Goal: Task Accomplishment & Management: Complete application form

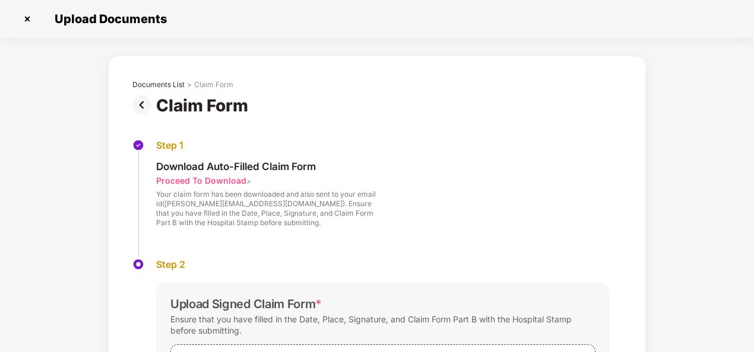
scroll to position [78, 0]
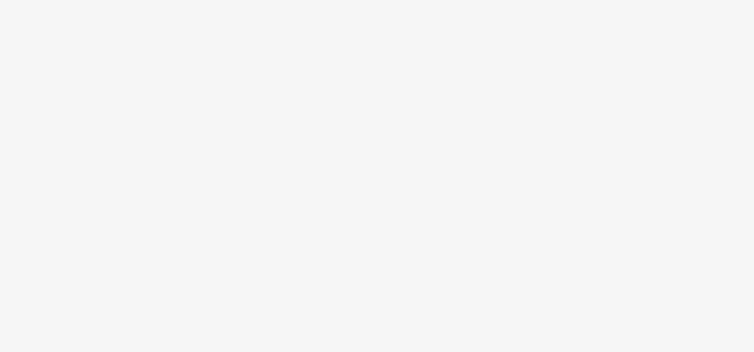
scroll to position [28, 0]
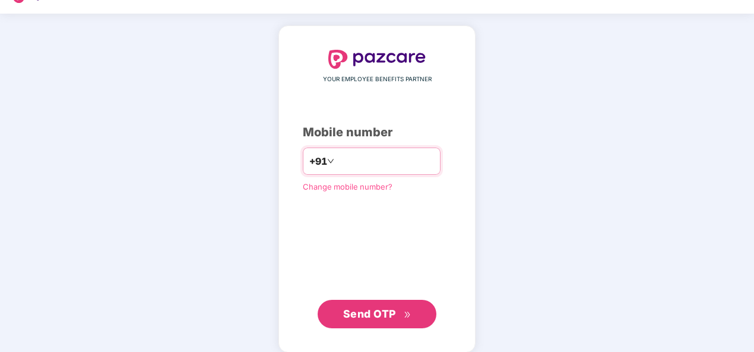
click at [336, 154] on input "**********" at bounding box center [384, 161] width 97 height 19
type input "**********"
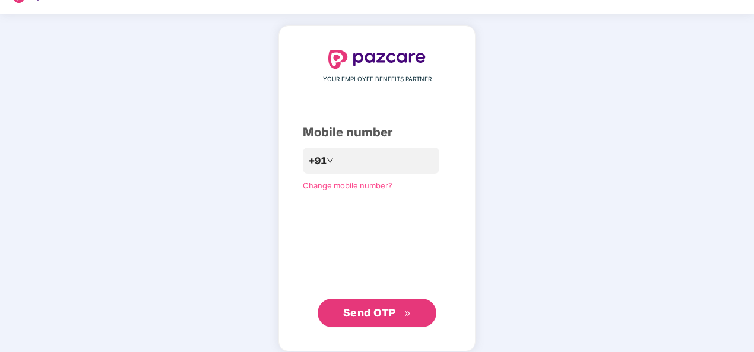
click at [374, 307] on span "Send OTP" at bounding box center [369, 313] width 53 height 12
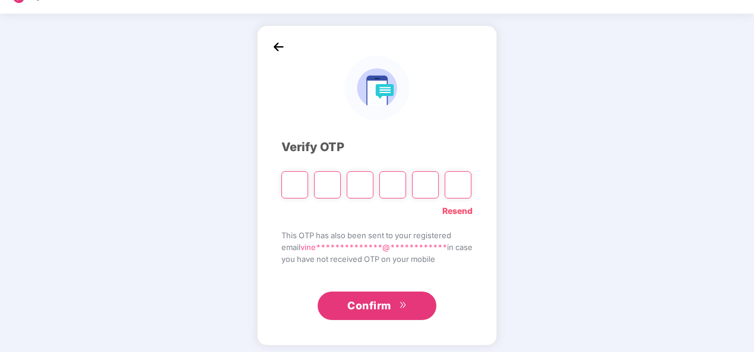
type input "*"
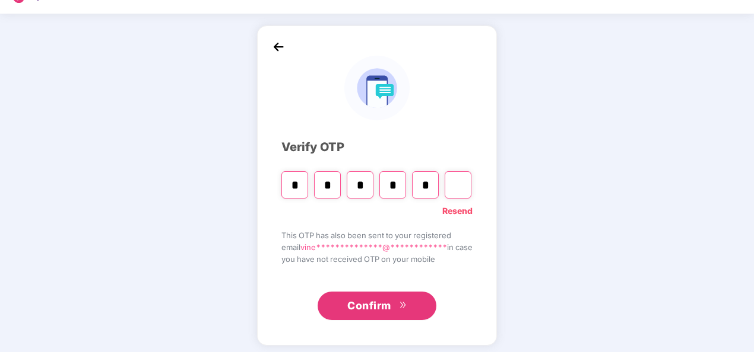
type input "*"
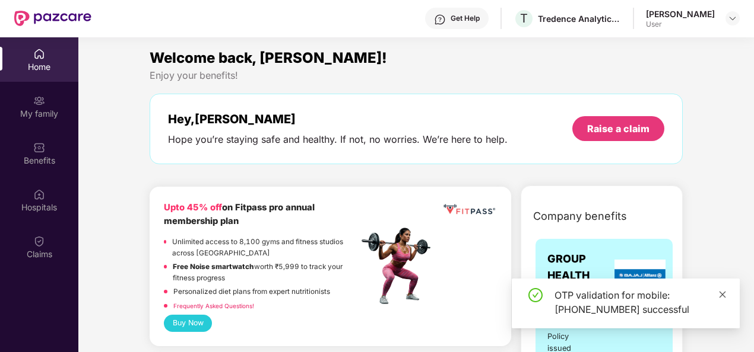
click at [722, 298] on icon "close" at bounding box center [722, 295] width 8 height 8
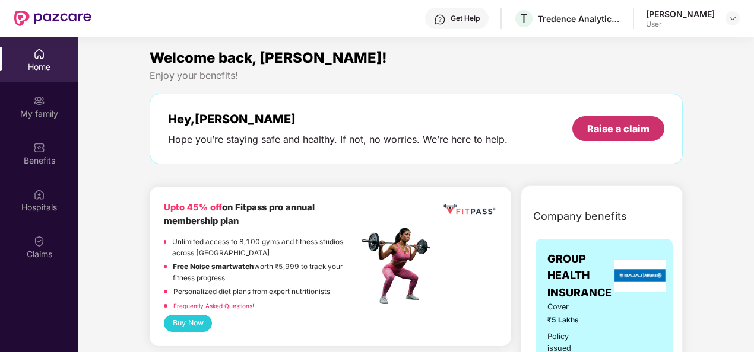
click at [610, 129] on div "Raise a claim" at bounding box center [618, 128] width 62 height 13
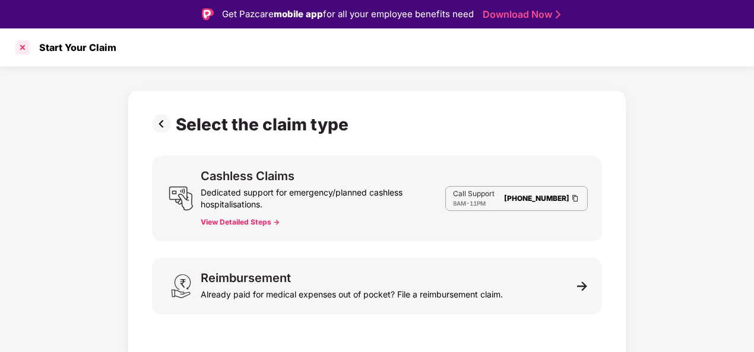
click at [19, 50] on div at bounding box center [22, 47] width 19 height 19
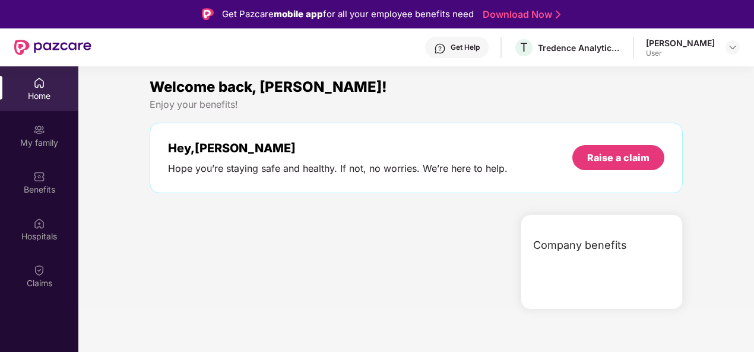
scroll to position [66, 0]
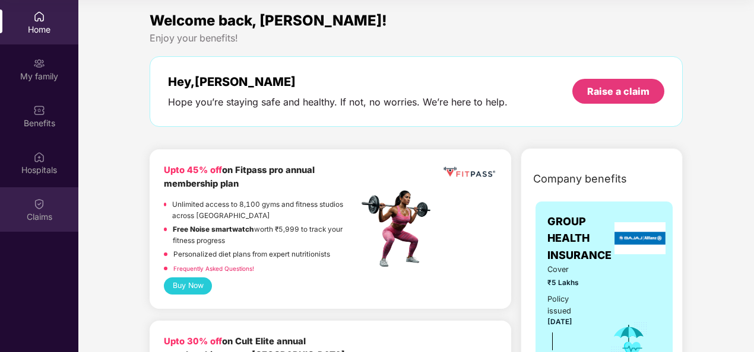
click at [61, 205] on div "Claims" at bounding box center [39, 210] width 78 height 45
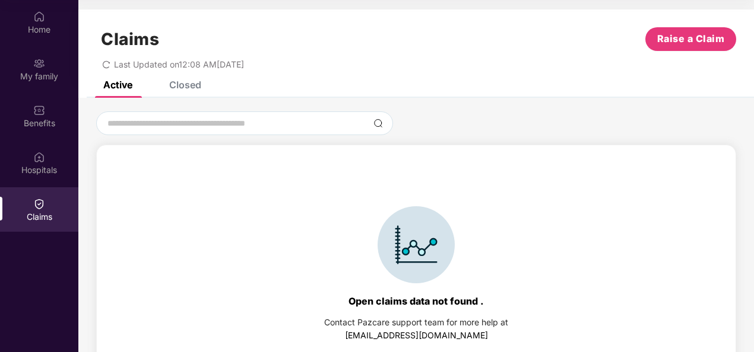
click at [184, 84] on div "Closed" at bounding box center [185, 85] width 32 height 12
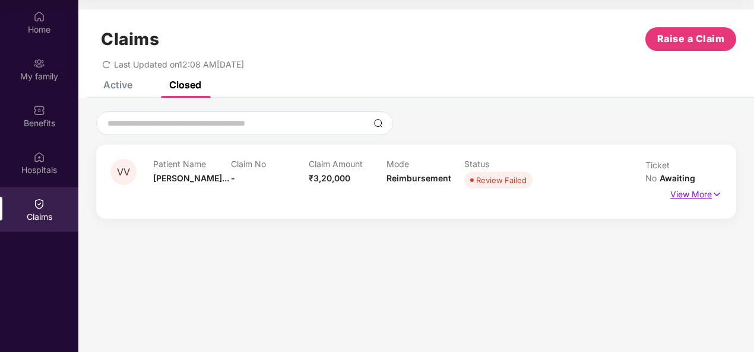
click at [712, 188] on img at bounding box center [716, 194] width 10 height 13
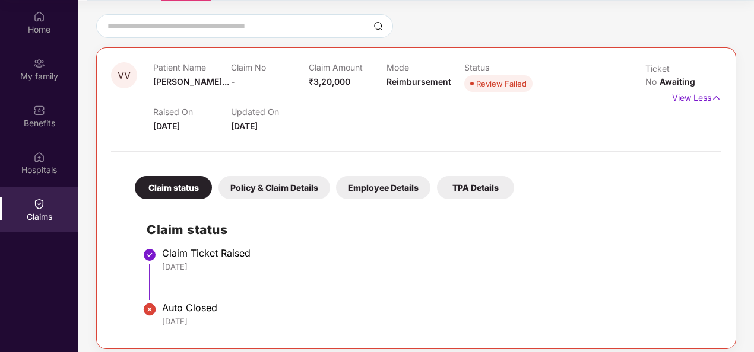
scroll to position [106, 0]
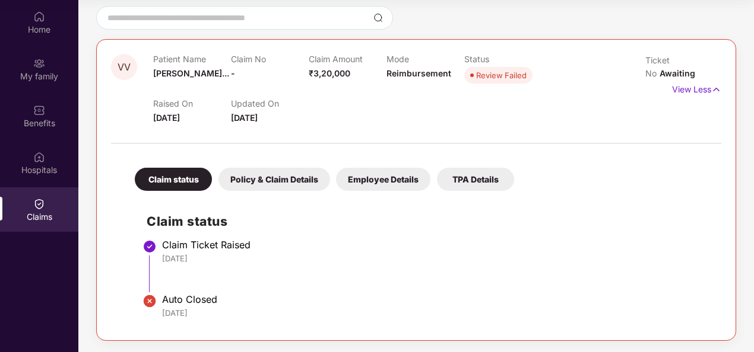
click at [272, 184] on div "Policy & Claim Details" at bounding box center [274, 179] width 112 height 23
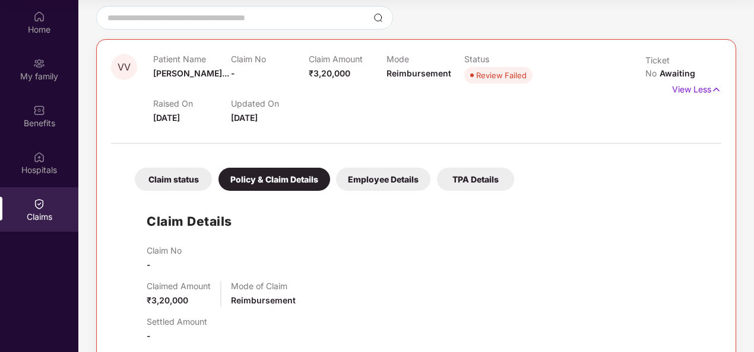
click at [182, 186] on div "Claim status" at bounding box center [173, 179] width 77 height 23
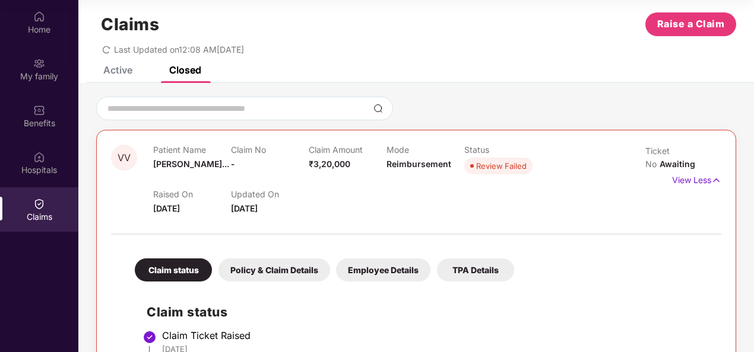
scroll to position [0, 0]
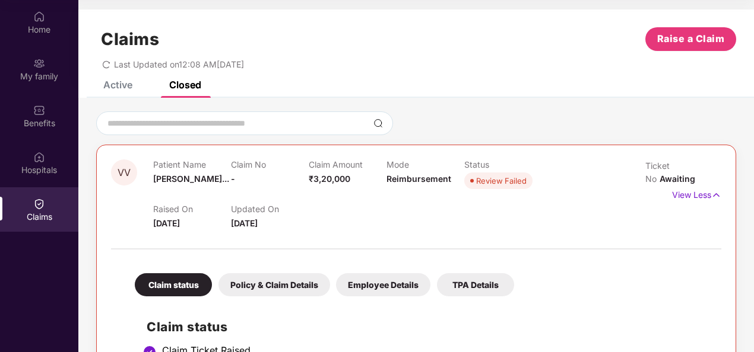
click at [120, 91] on div "Active" at bounding box center [108, 85] width 47 height 26
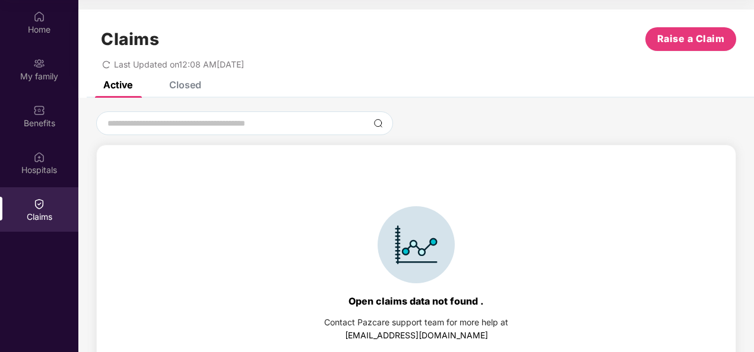
click at [169, 85] on div "Closed" at bounding box center [185, 85] width 32 height 12
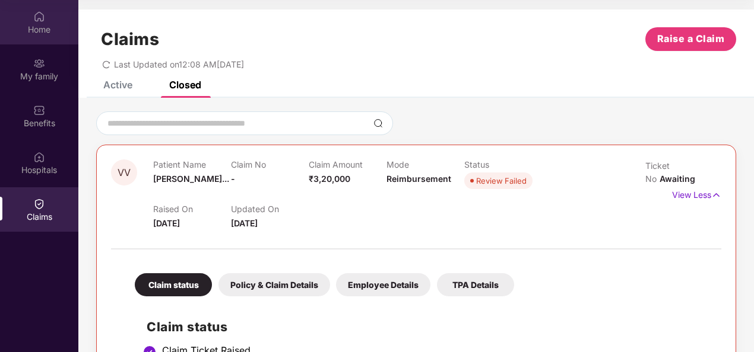
click at [25, 11] on div "Home" at bounding box center [39, 22] width 78 height 45
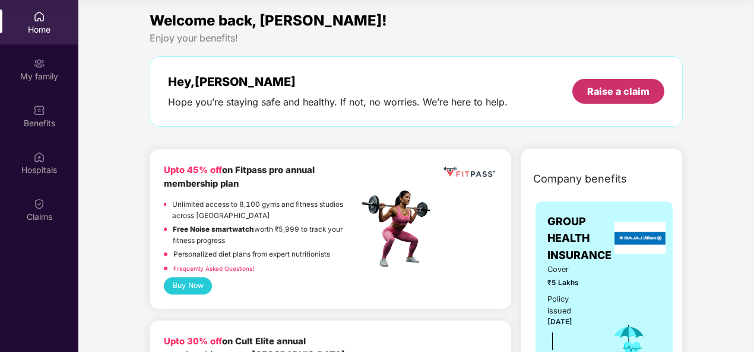
click at [594, 86] on div "Raise a claim" at bounding box center [618, 91] width 62 height 13
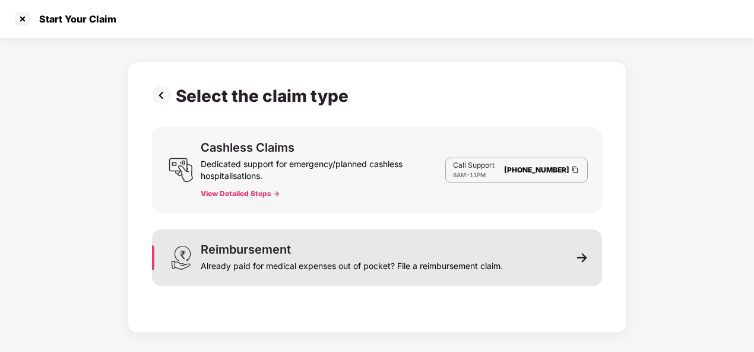
click at [520, 244] on div "Reimbursement Already paid for medical expenses out of pocket? File a reimburse…" at bounding box center [377, 258] width 450 height 57
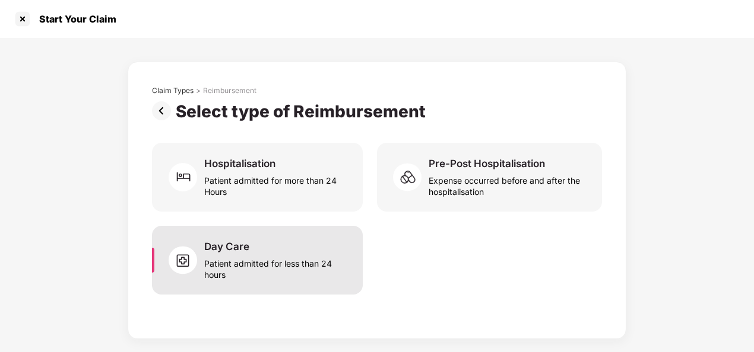
click at [312, 262] on div "Patient admitted for less than 24 hours" at bounding box center [276, 266] width 144 height 27
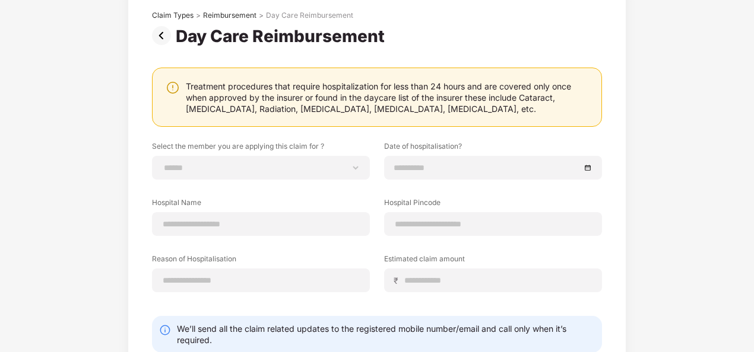
scroll to position [82, 0]
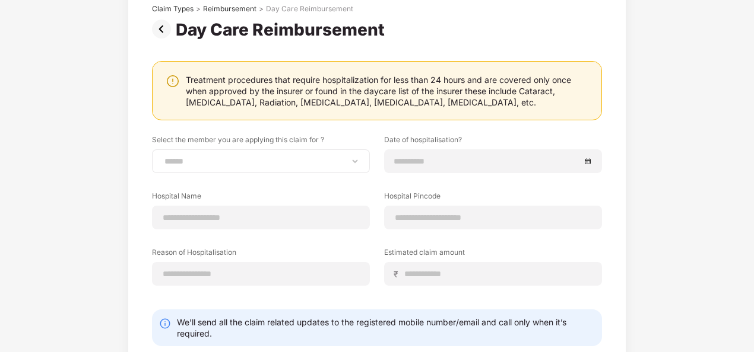
click at [335, 167] on div "**********" at bounding box center [261, 162] width 218 height 24
click at [353, 158] on select "**********" at bounding box center [261, 161] width 198 height 9
select select "**********"
click at [162, 157] on select "**********" at bounding box center [261, 161] width 198 height 9
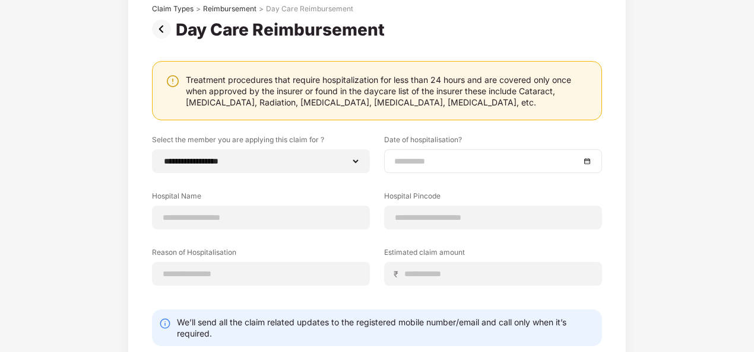
click at [589, 166] on div at bounding box center [493, 161] width 198 height 13
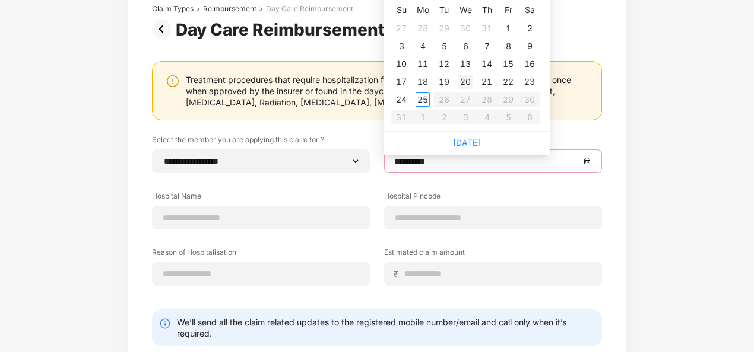
type input "**********"
click at [463, 81] on div "20" at bounding box center [465, 82] width 14 height 14
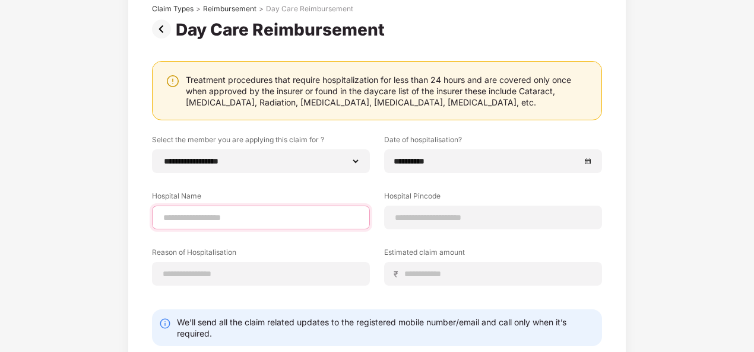
click at [274, 215] on input at bounding box center [261, 218] width 198 height 12
type input "**********"
type input "******"
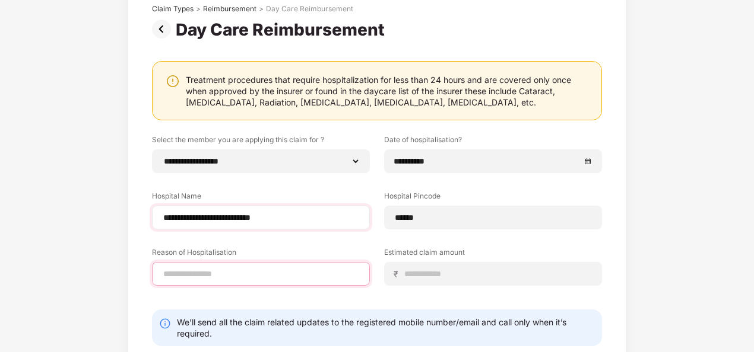
type input "**********"
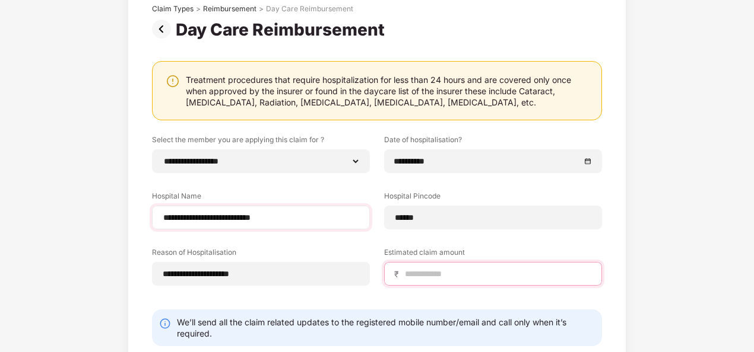
type input "******"
select select "*********"
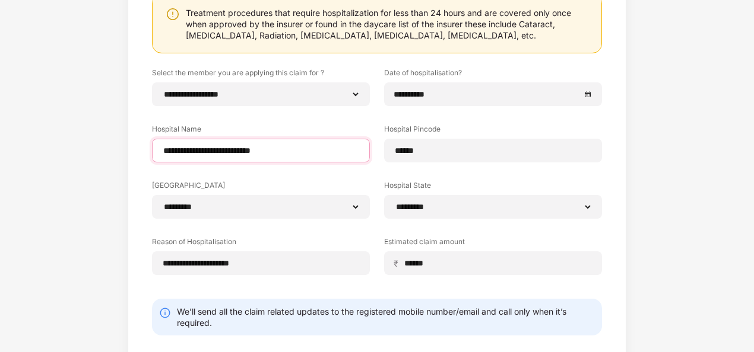
scroll to position [204, 0]
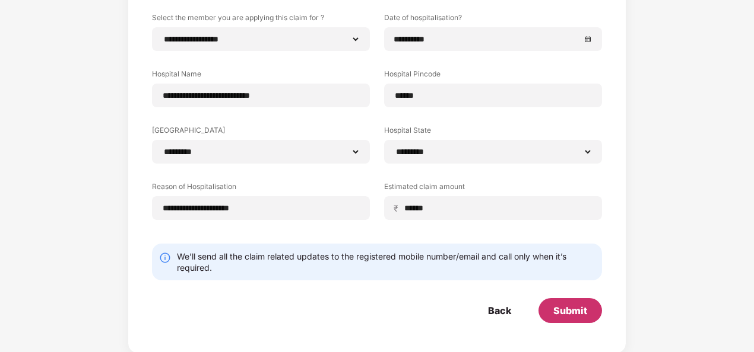
click at [562, 304] on div "Submit" at bounding box center [570, 310] width 34 height 13
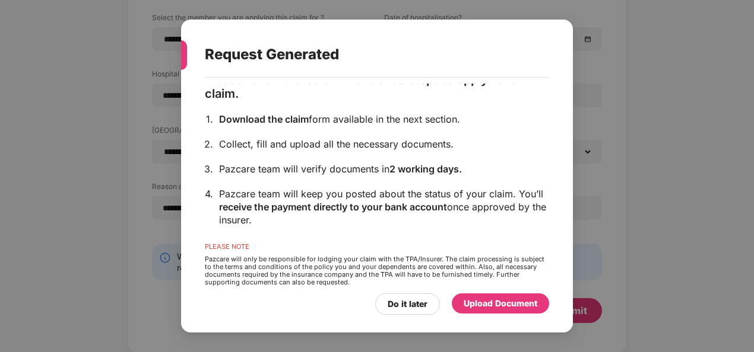
scroll to position [123, 0]
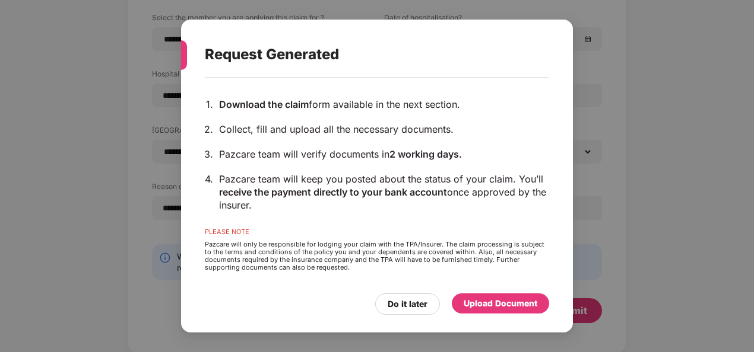
click at [492, 301] on div "Upload Document" at bounding box center [500, 303] width 74 height 13
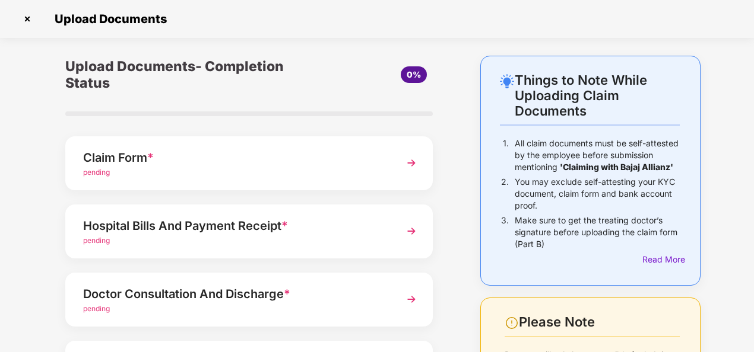
click at [412, 170] on img at bounding box center [411, 162] width 21 height 21
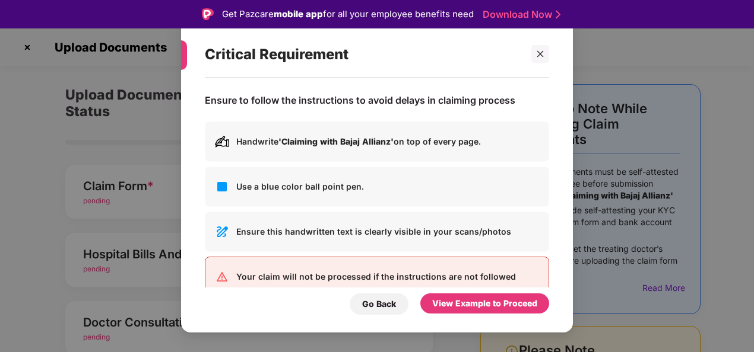
scroll to position [26, 0]
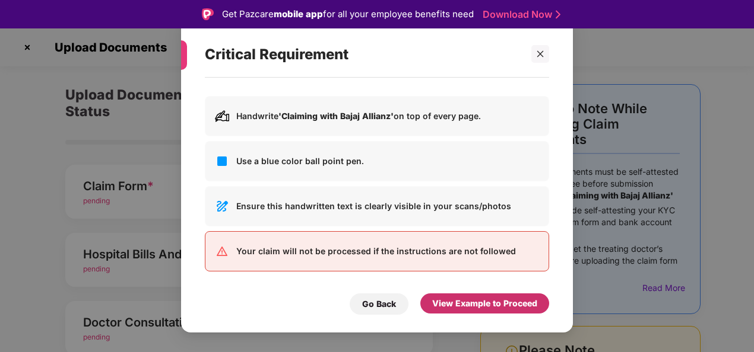
click at [455, 298] on div "View Example to Proceed" at bounding box center [484, 303] width 105 height 13
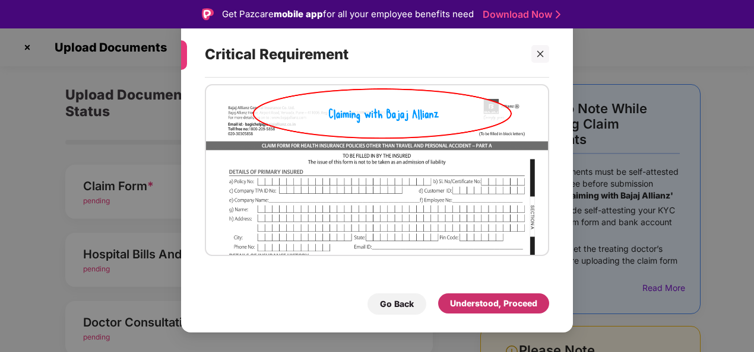
click at [455, 298] on div "Understood, Proceed" at bounding box center [493, 303] width 87 height 13
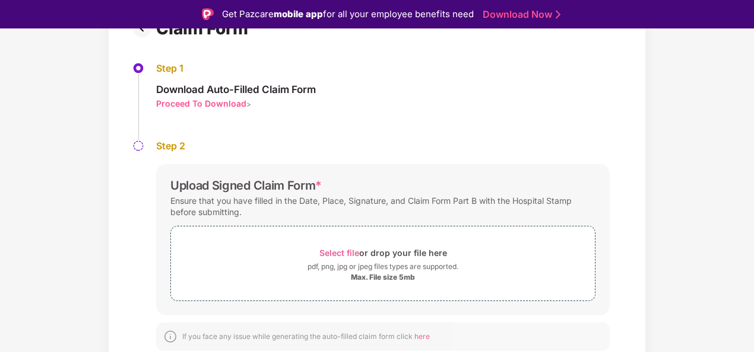
scroll to position [28, 0]
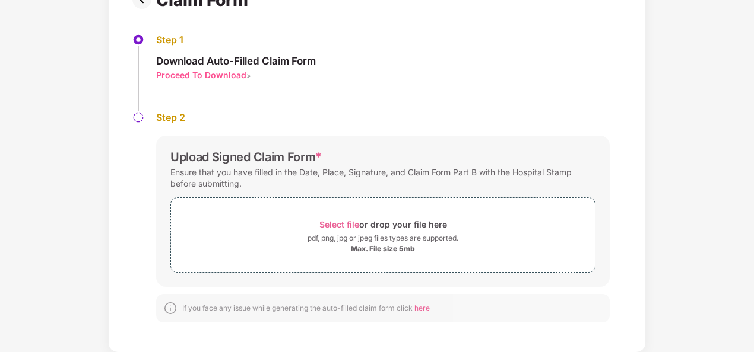
click at [218, 69] on div "Proceed To Download" at bounding box center [201, 74] width 90 height 11
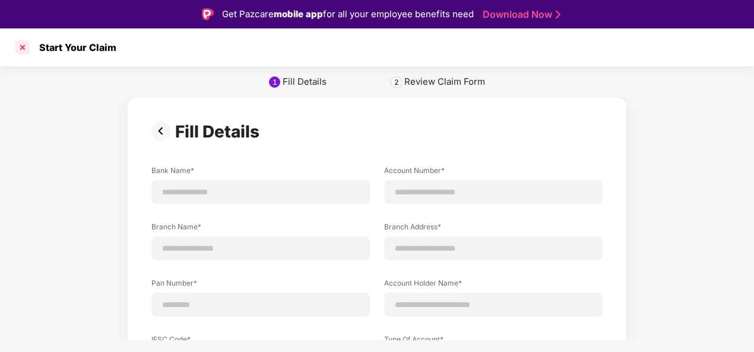
click at [24, 45] on div at bounding box center [22, 47] width 19 height 19
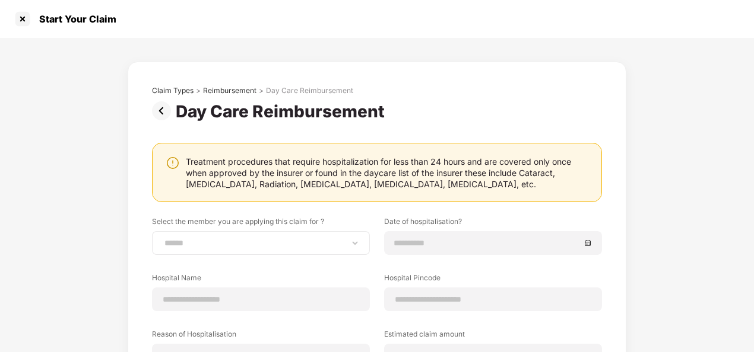
click at [360, 240] on div "**********" at bounding box center [261, 243] width 218 height 24
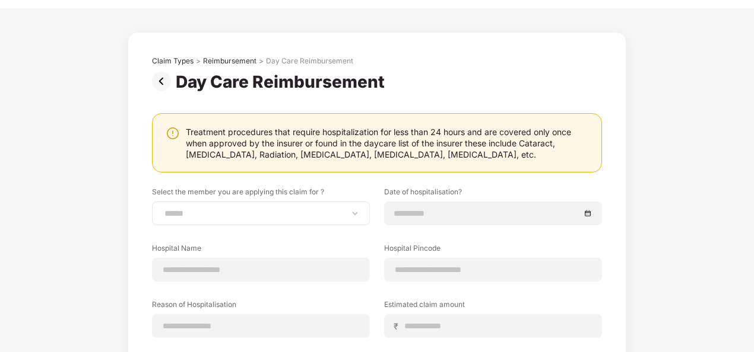
scroll to position [31, 0]
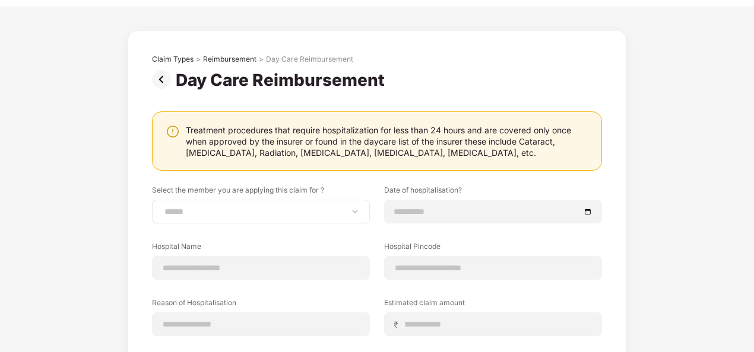
click at [352, 219] on div "**********" at bounding box center [261, 212] width 218 height 24
click at [355, 212] on select "**********" at bounding box center [261, 211] width 198 height 9
select select "**********"
click at [162, 207] on select "**********" at bounding box center [261, 211] width 198 height 9
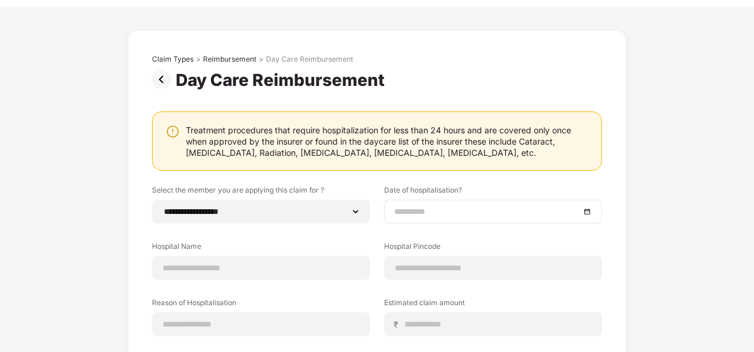
click at [592, 213] on div at bounding box center [493, 212] width 218 height 24
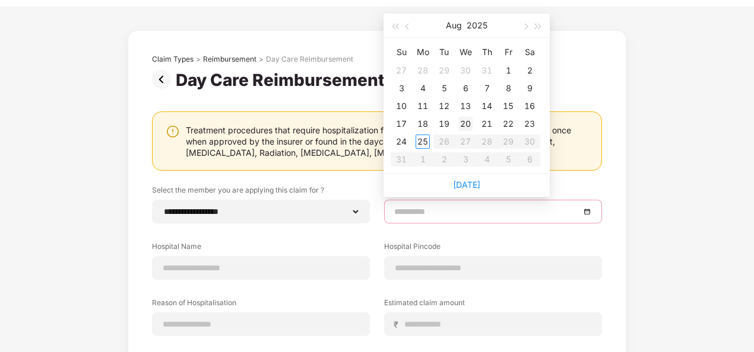
type input "**********"
click at [465, 124] on div "20" at bounding box center [465, 124] width 14 height 14
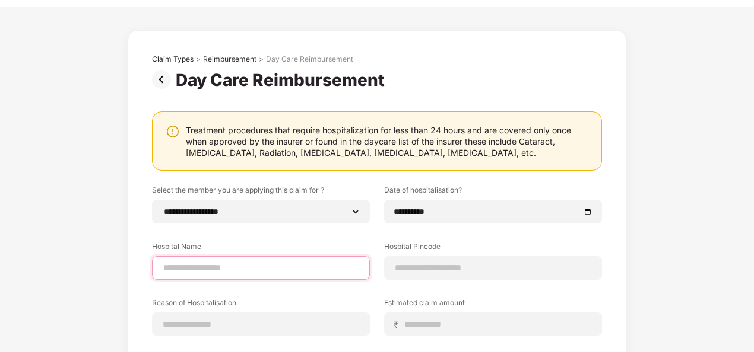
click at [316, 268] on input at bounding box center [261, 268] width 198 height 12
type input "**********"
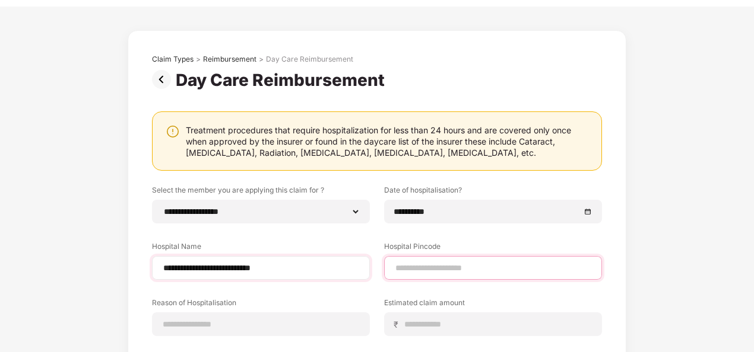
type input "******"
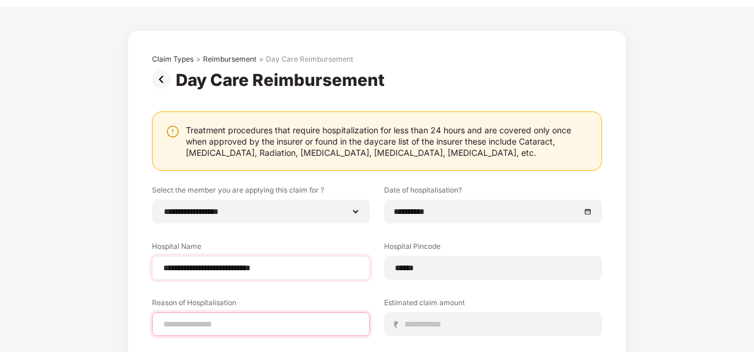
type input "**********"
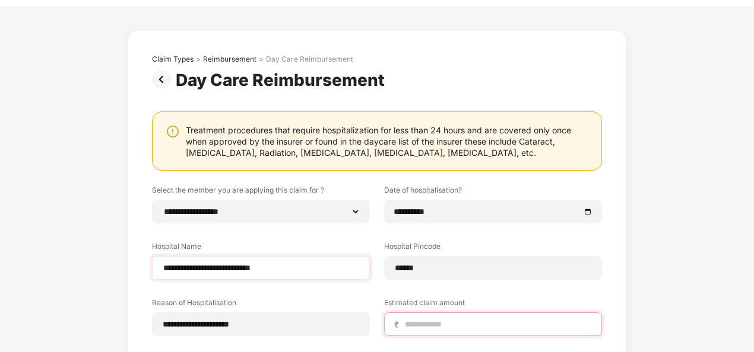
type input "******"
select select "*********"
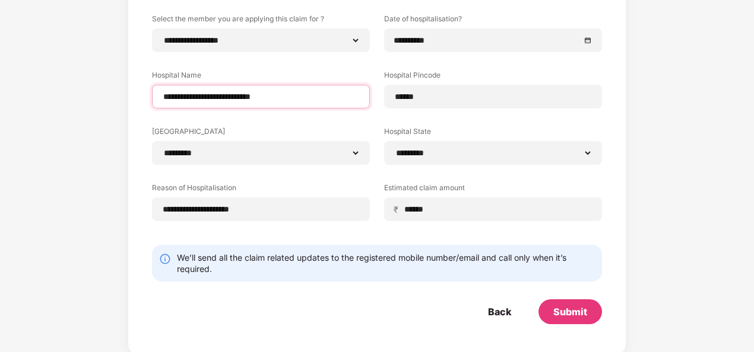
scroll to position [204, 0]
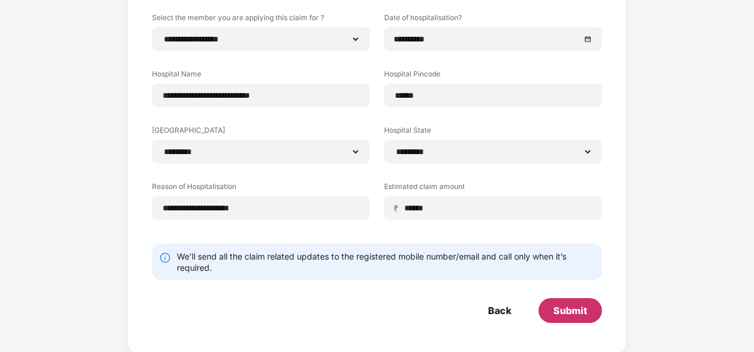
click at [558, 306] on div "Submit" at bounding box center [570, 310] width 34 height 13
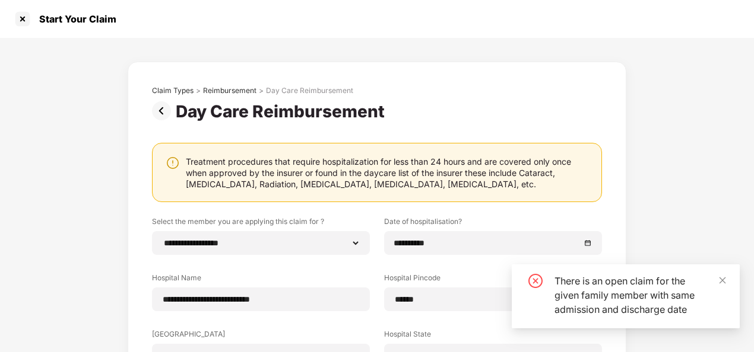
scroll to position [18, 0]
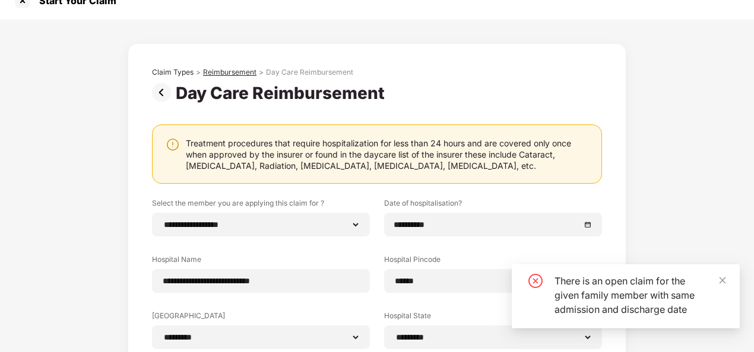
click at [231, 73] on div "Reimbursement" at bounding box center [229, 72] width 53 height 9
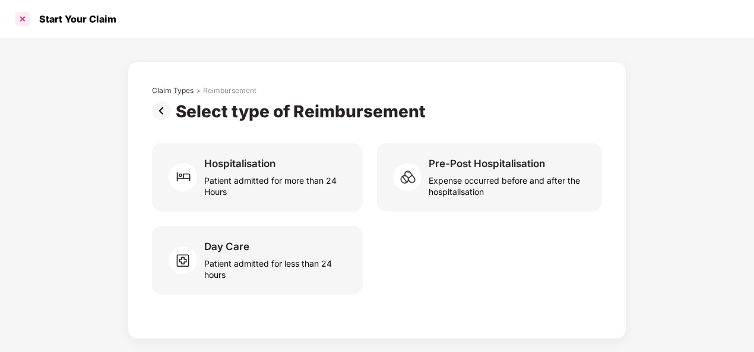
click at [19, 13] on div at bounding box center [22, 18] width 19 height 19
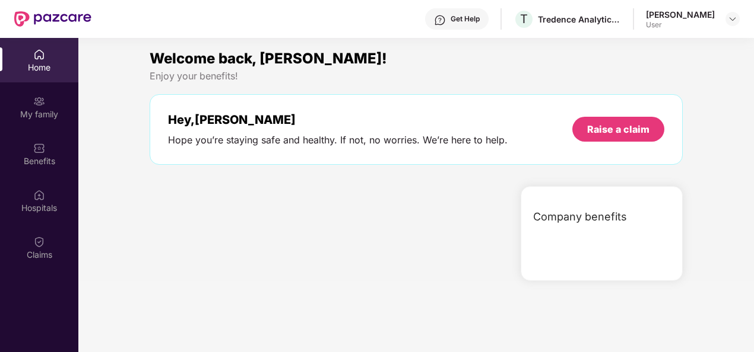
scroll to position [66, 0]
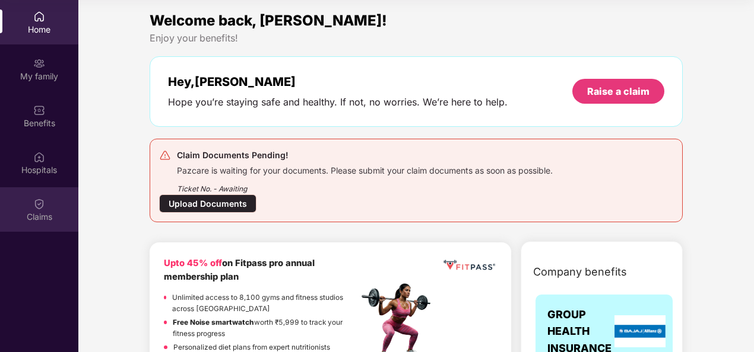
click at [49, 220] on div "Claims" at bounding box center [39, 217] width 78 height 12
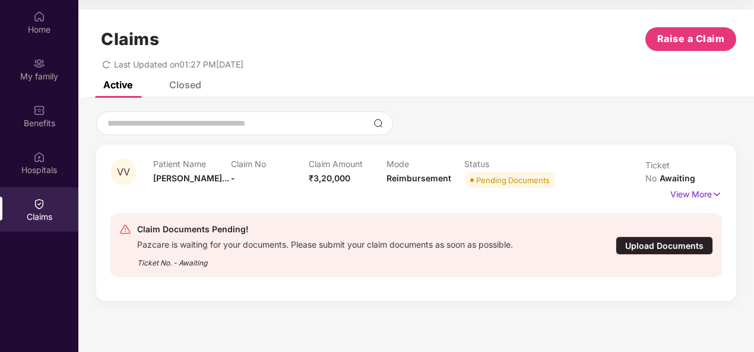
click at [652, 237] on div "Upload Documents" at bounding box center [663, 246] width 97 height 18
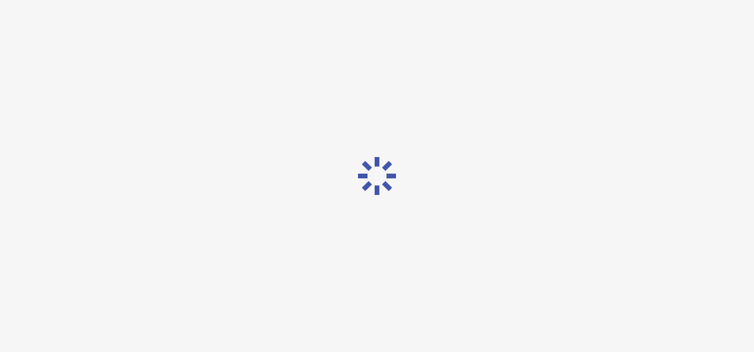
scroll to position [28, 0]
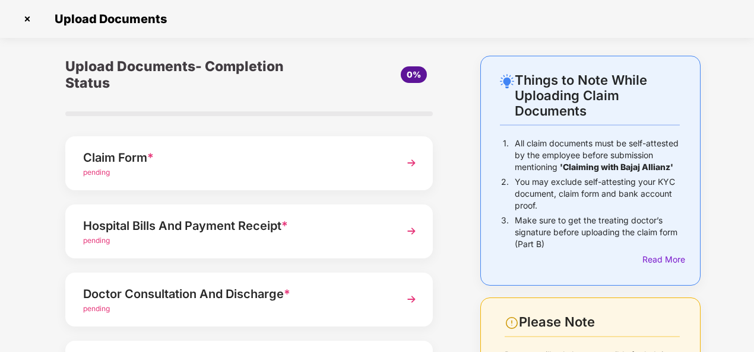
click at [408, 164] on img at bounding box center [411, 162] width 21 height 21
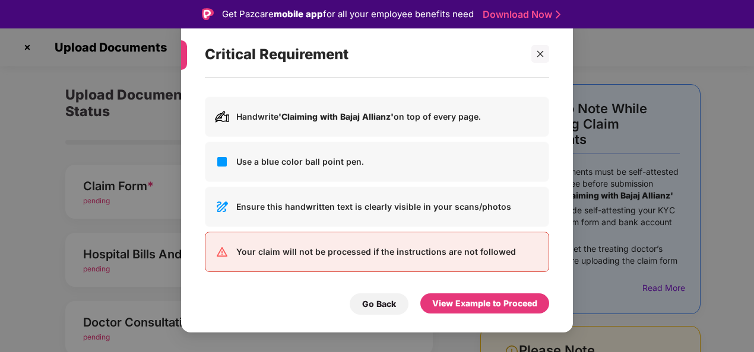
scroll to position [26, 0]
click at [464, 300] on div "View Example to Proceed" at bounding box center [484, 303] width 105 height 13
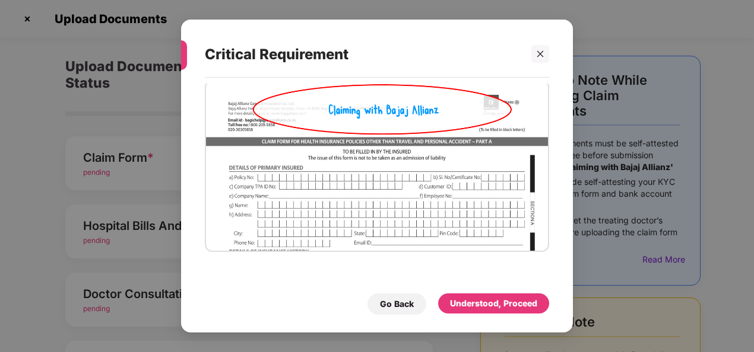
scroll to position [0, 0]
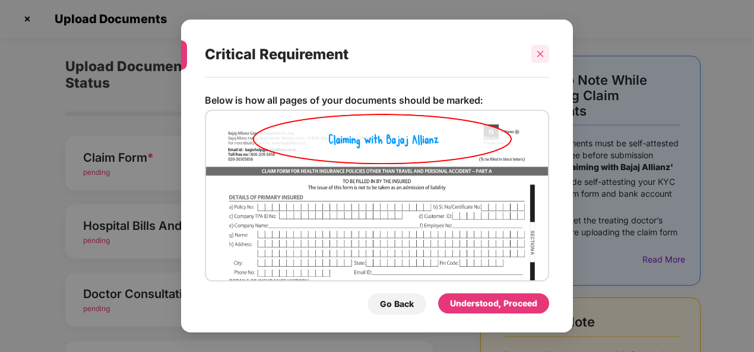
click at [534, 49] on div at bounding box center [540, 54] width 18 height 18
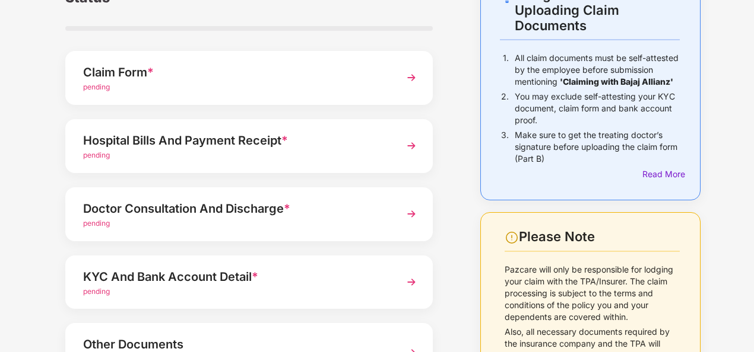
scroll to position [58, 0]
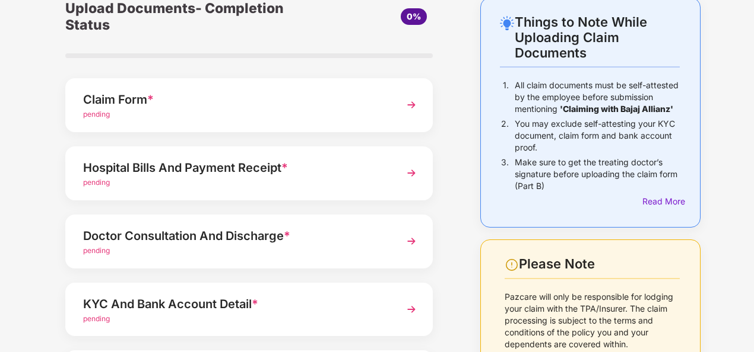
click at [406, 178] on img at bounding box center [411, 173] width 21 height 21
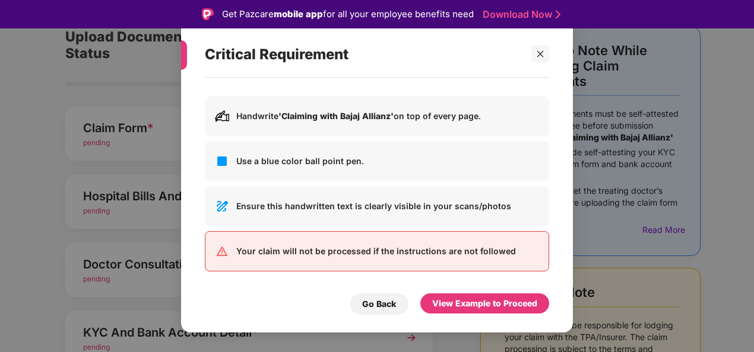
scroll to position [0, 0]
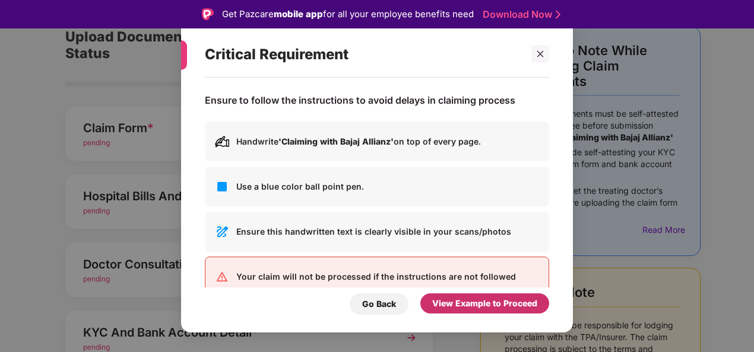
click at [453, 302] on div "View Example to Proceed" at bounding box center [484, 303] width 105 height 13
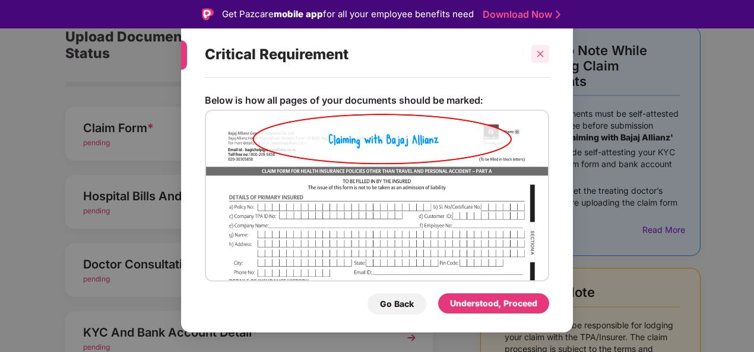
click at [539, 55] on icon "close" at bounding box center [540, 54] width 7 height 7
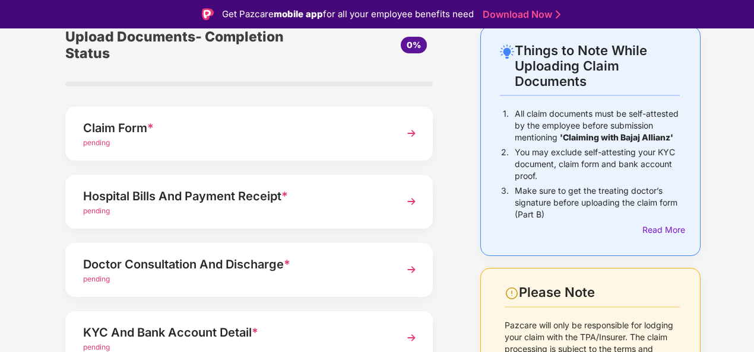
click at [413, 269] on img at bounding box center [411, 269] width 21 height 21
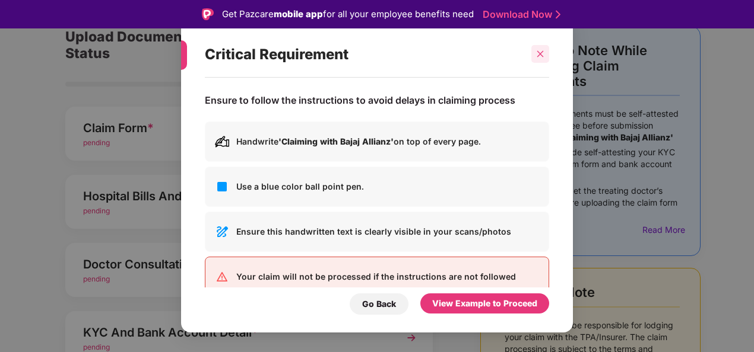
click at [539, 53] on icon "close" at bounding box center [540, 54] width 7 height 7
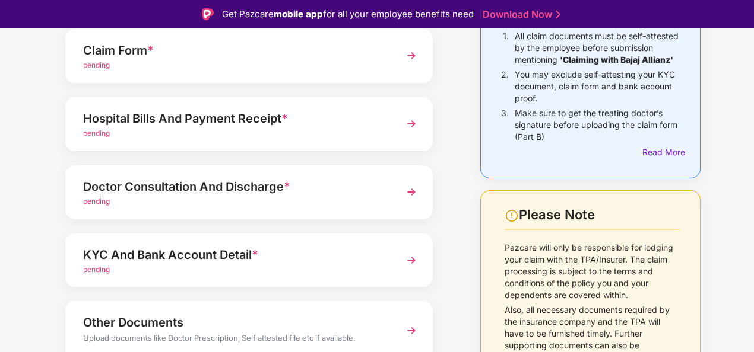
scroll to position [189, 0]
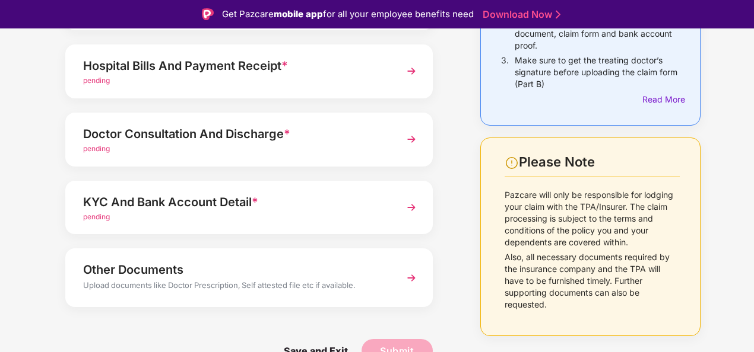
click at [411, 210] on img at bounding box center [411, 207] width 21 height 21
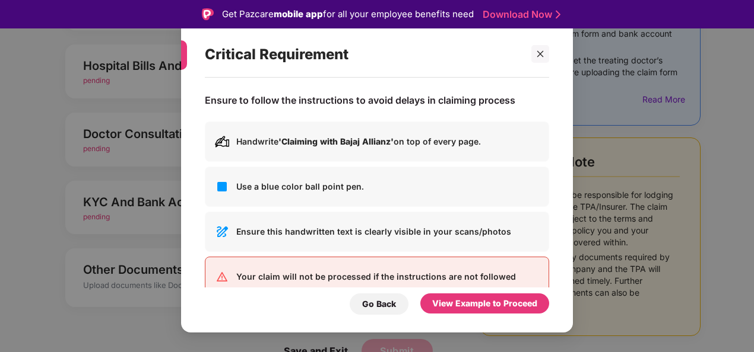
scroll to position [26, 0]
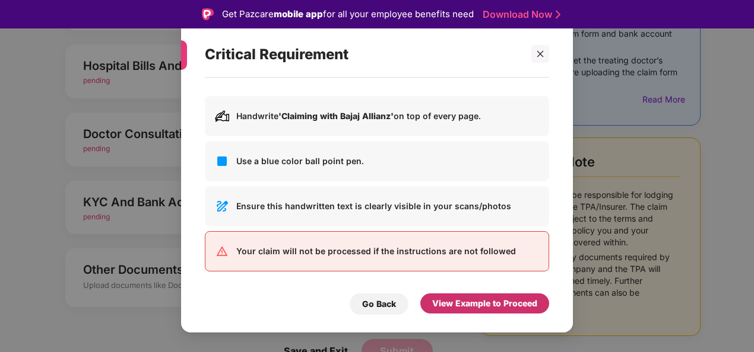
click at [449, 307] on div "View Example to Proceed" at bounding box center [484, 303] width 105 height 13
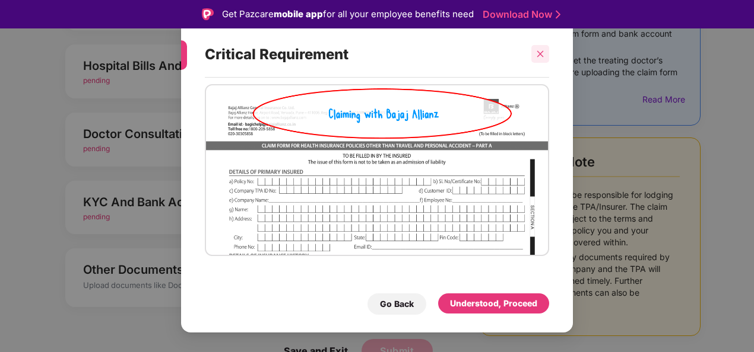
click at [536, 48] on div at bounding box center [540, 54] width 18 height 18
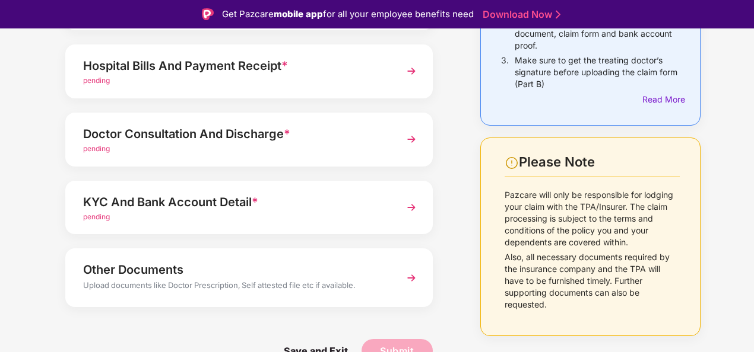
click at [410, 211] on img at bounding box center [411, 207] width 21 height 21
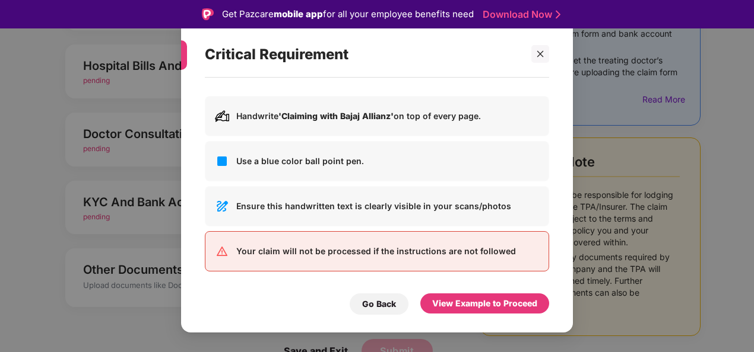
scroll to position [28, 0]
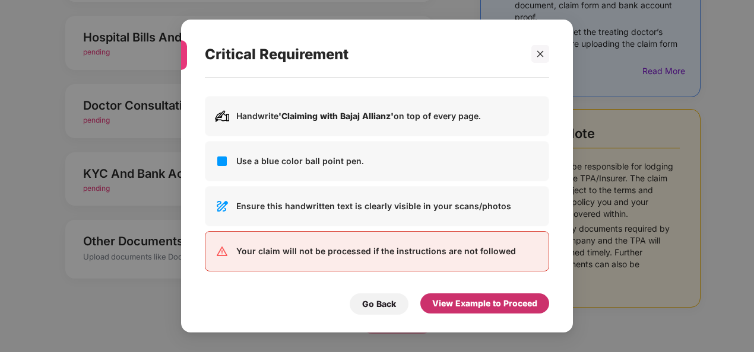
click at [474, 305] on div "View Example to Proceed" at bounding box center [484, 303] width 105 height 13
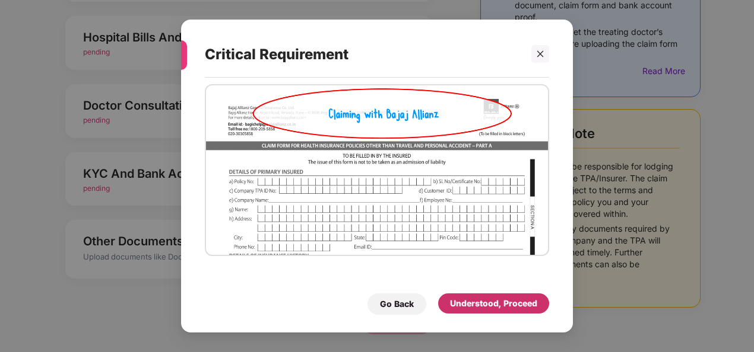
click at [474, 305] on div "Understood, Proceed" at bounding box center [493, 303] width 87 height 13
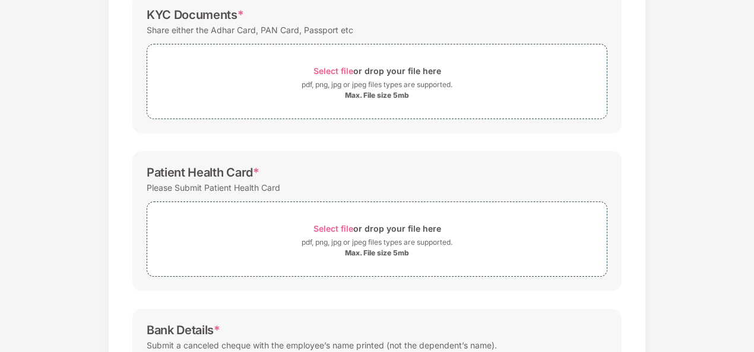
scroll to position [133, 0]
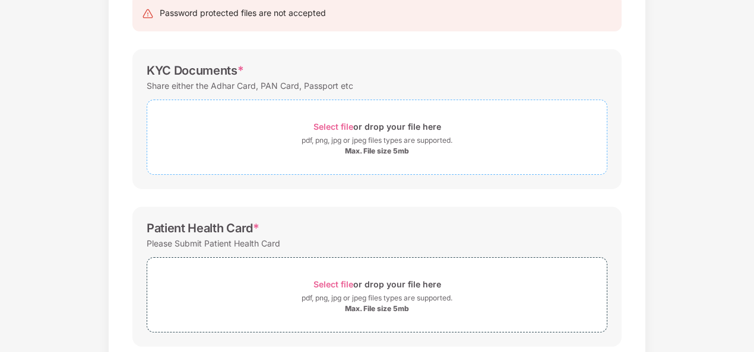
click at [336, 125] on span "Select file" at bounding box center [333, 127] width 40 height 10
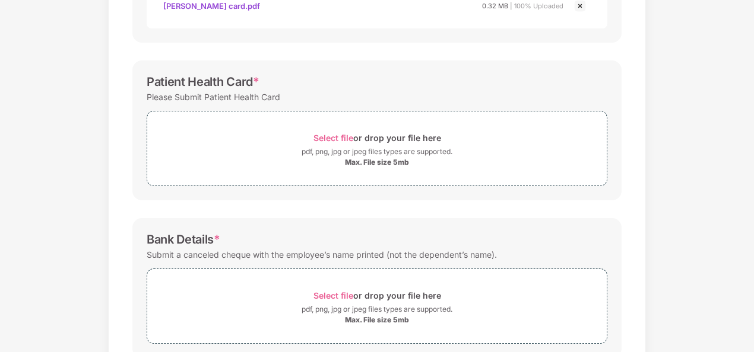
scroll to position [335, 0]
click at [329, 134] on span "Select file" at bounding box center [333, 139] width 40 height 10
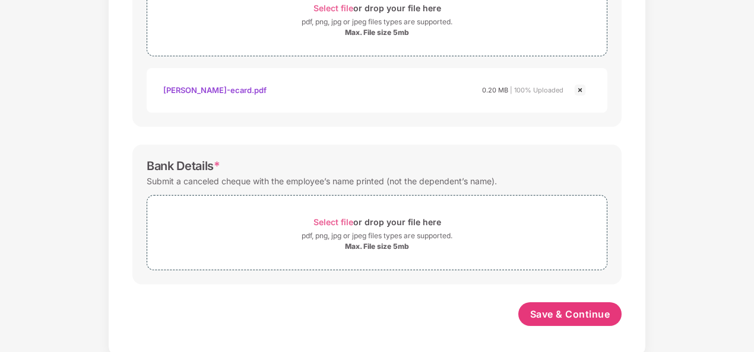
scroll to position [468, 0]
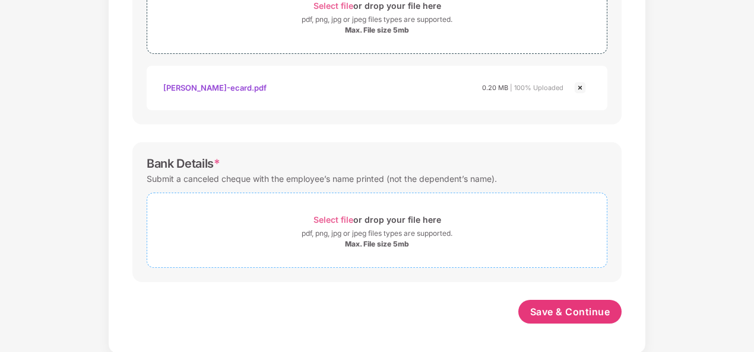
click at [337, 217] on span "Select file" at bounding box center [333, 220] width 40 height 10
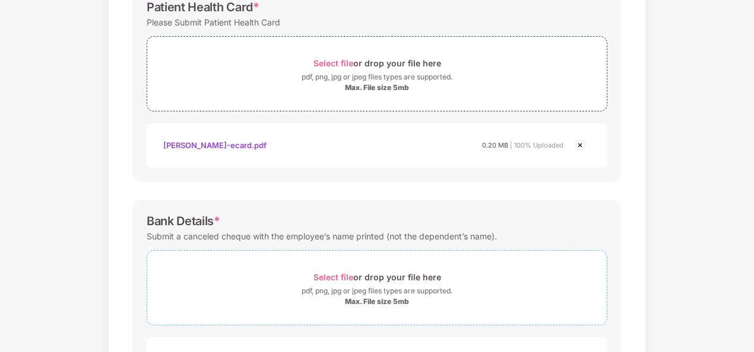
scroll to position [525, 0]
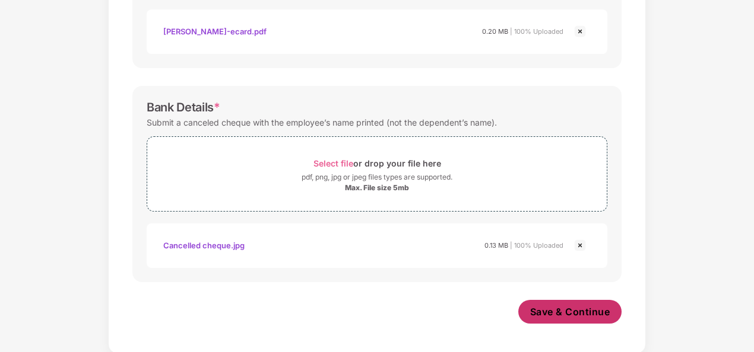
click at [559, 310] on span "Save & Continue" at bounding box center [570, 312] width 80 height 13
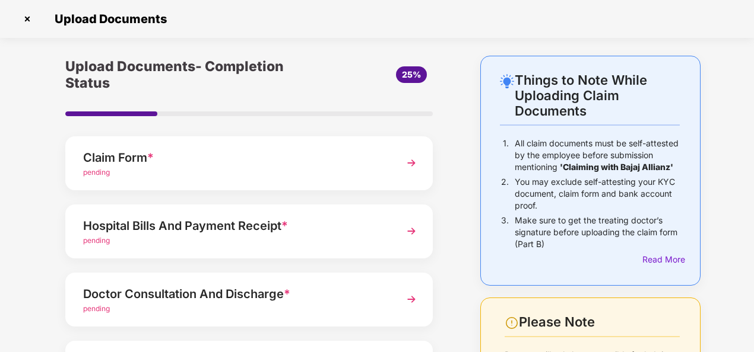
scroll to position [0, 0]
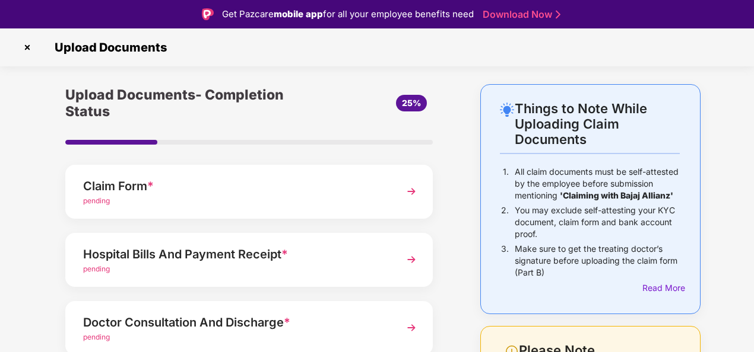
click at [26, 46] on img at bounding box center [27, 47] width 19 height 19
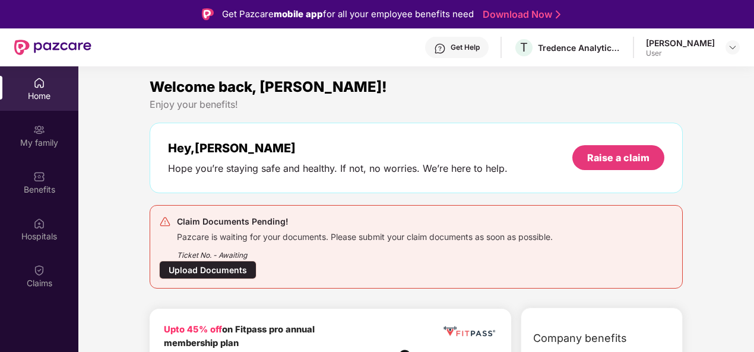
click at [45, 88] on img at bounding box center [39, 83] width 12 height 12
click at [728, 48] on img at bounding box center [731, 47] width 9 height 9
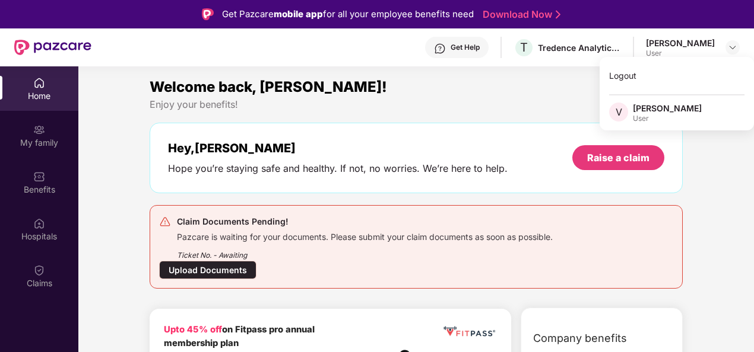
click at [440, 42] on div "Get Help" at bounding box center [456, 47] width 63 height 21
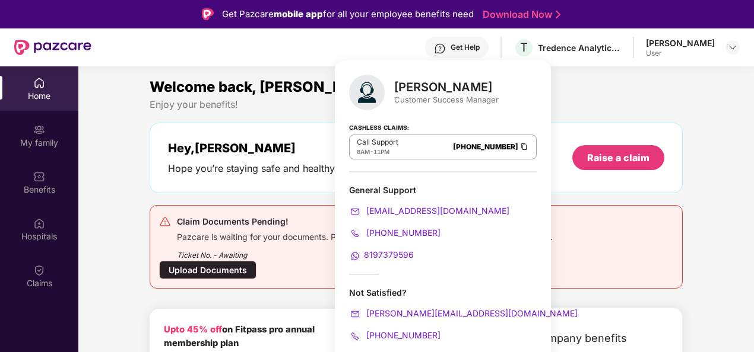
click at [660, 49] on div "User" at bounding box center [680, 53] width 69 height 9
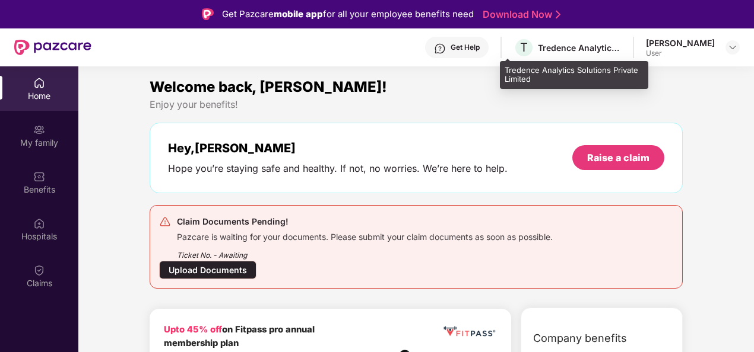
click at [538, 49] on div "Tredence Analytics Solutions Private Limited" at bounding box center [579, 47] width 83 height 11
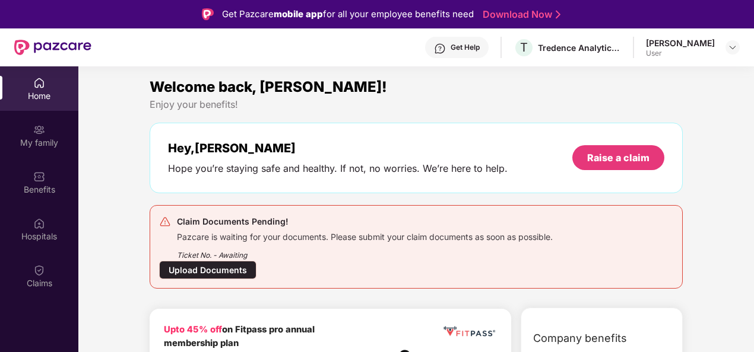
click at [653, 36] on div "Get Help T Tredence Analytics Solutions Private Limited Vineeth Varma Chithalur…" at bounding box center [415, 47] width 648 height 38
click at [657, 42] on div "[PERSON_NAME]" at bounding box center [680, 42] width 69 height 11
click at [735, 43] on img at bounding box center [731, 47] width 9 height 9
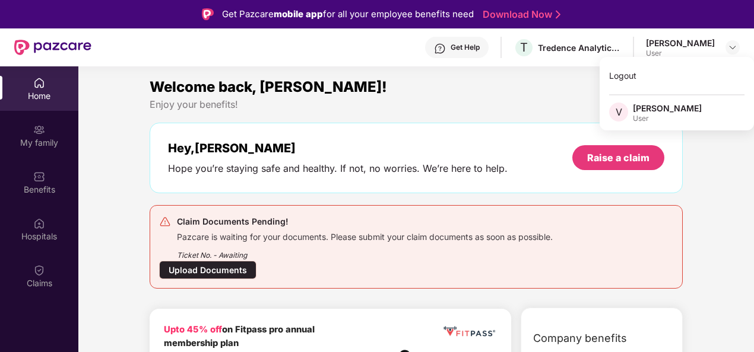
click at [666, 109] on div "[PERSON_NAME]" at bounding box center [667, 108] width 69 height 11
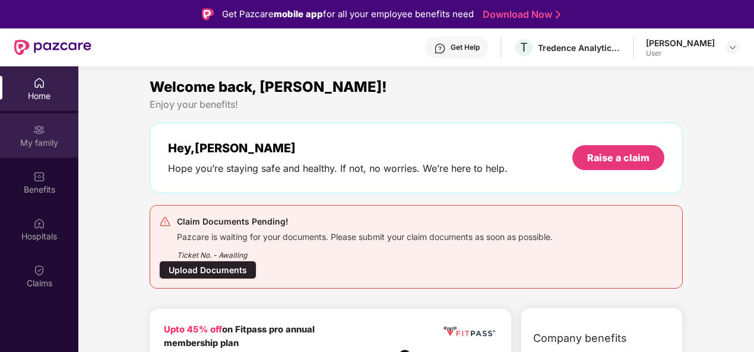
click at [17, 132] on div "My family" at bounding box center [39, 135] width 78 height 45
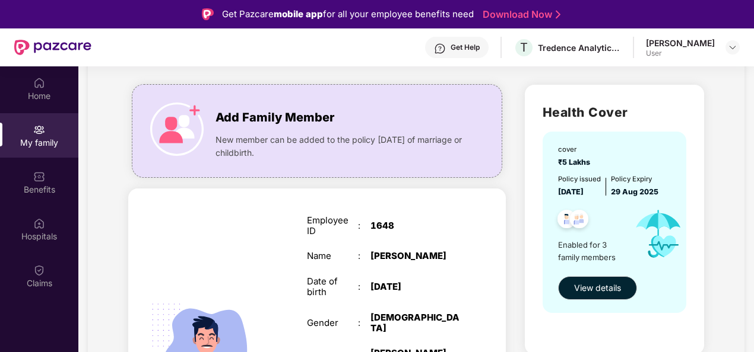
scroll to position [69, 0]
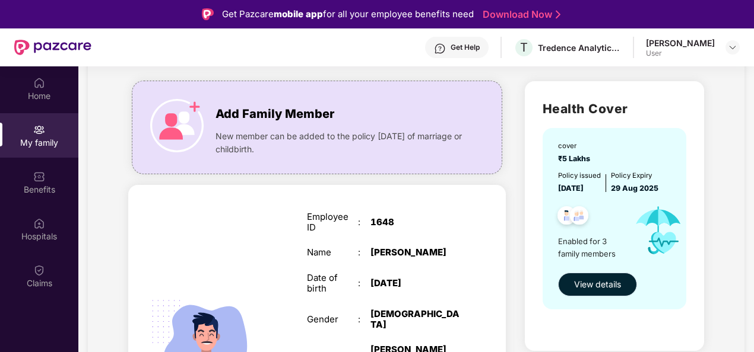
click at [589, 282] on span "View details" at bounding box center [597, 284] width 47 height 13
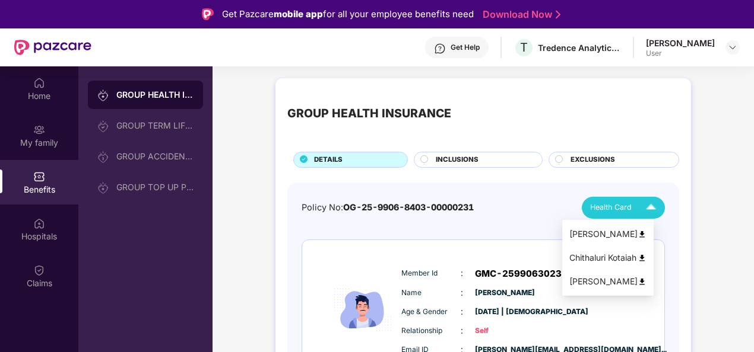
click at [627, 210] on span "Health Card" at bounding box center [611, 208] width 42 height 12
click at [646, 233] on img at bounding box center [641, 234] width 9 height 9
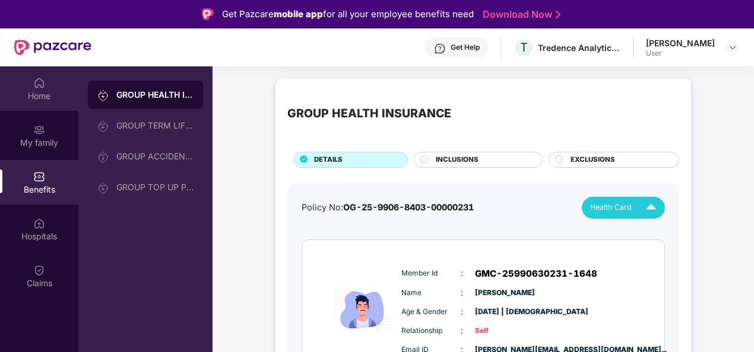
click at [28, 88] on div "Home" at bounding box center [39, 88] width 78 height 45
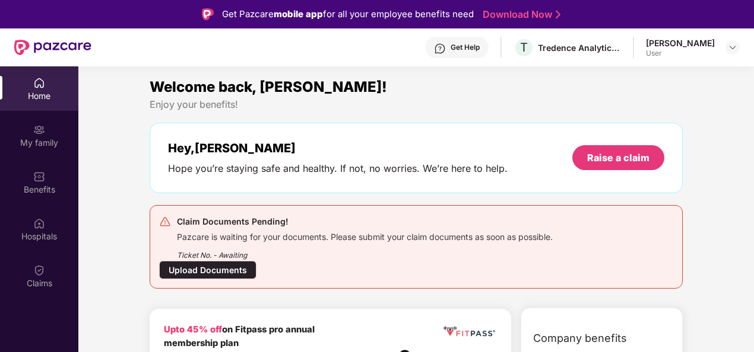
click at [205, 272] on div "Upload Documents" at bounding box center [207, 270] width 97 height 18
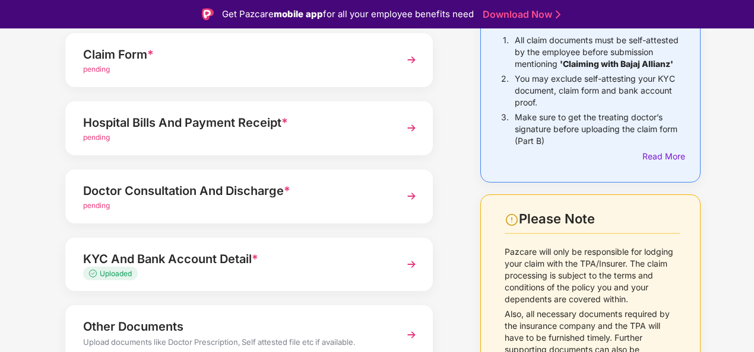
scroll to position [189, 0]
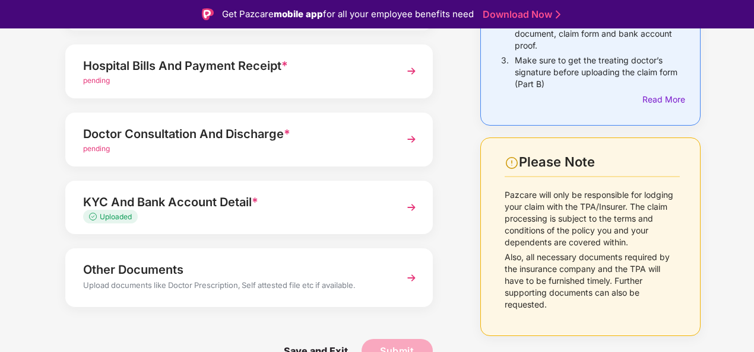
click at [413, 216] on img at bounding box center [411, 207] width 21 height 21
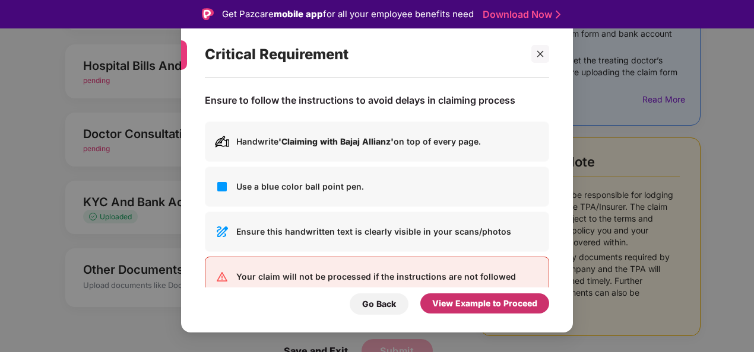
click at [450, 304] on div "View Example to Proceed" at bounding box center [484, 303] width 105 height 13
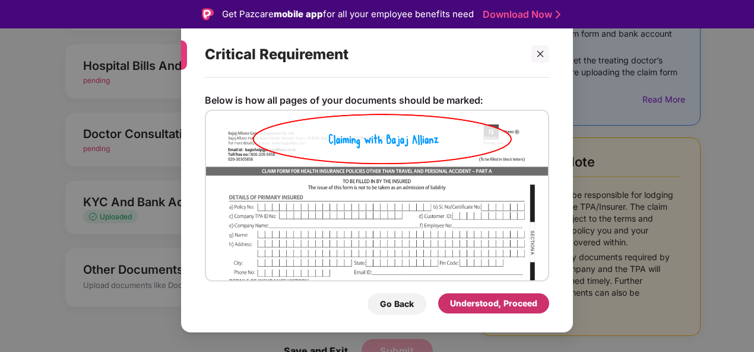
click at [472, 302] on div "Understood, Proceed" at bounding box center [493, 303] width 87 height 13
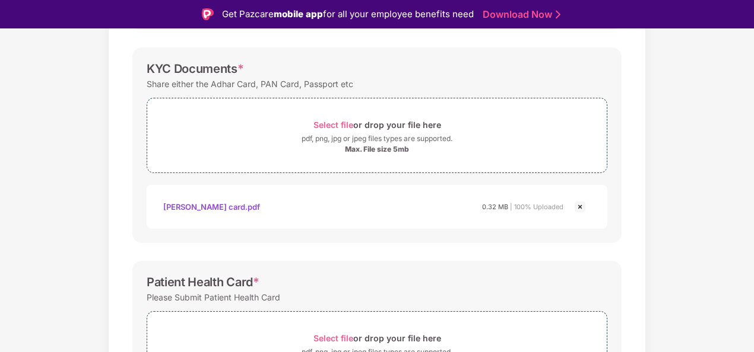
scroll to position [164, 0]
click at [215, 202] on div "Vineeth aadhar card.pdf" at bounding box center [211, 206] width 97 height 20
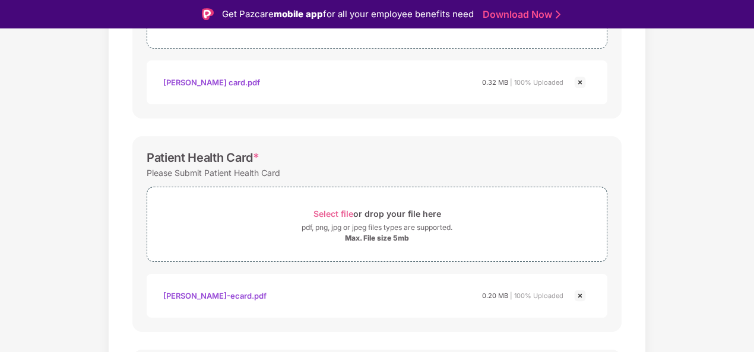
scroll to position [289, 0]
click at [342, 205] on div "Select file or drop your file here" at bounding box center [377, 213] width 128 height 16
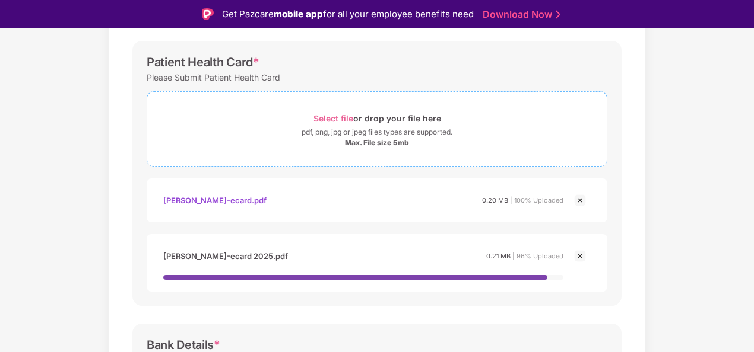
scroll to position [392, 0]
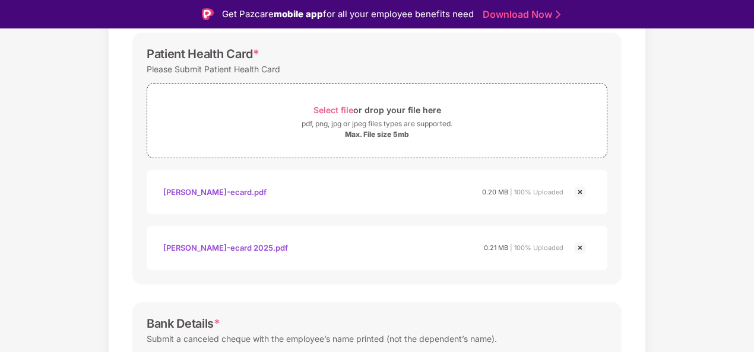
click at [580, 189] on img at bounding box center [580, 192] width 14 height 14
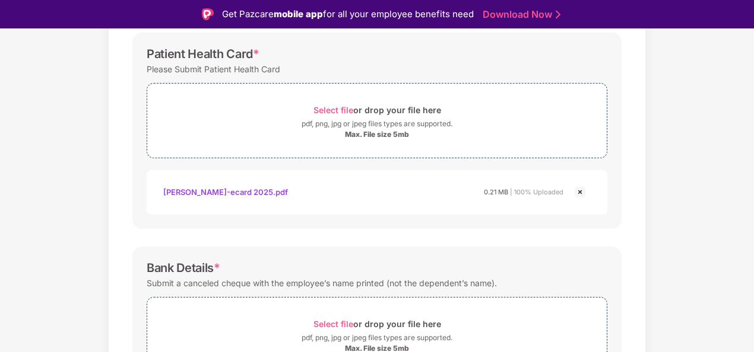
click at [278, 192] on div "Vineeth varma chithaluri-ecard 2025.pdf" at bounding box center [225, 192] width 125 height 20
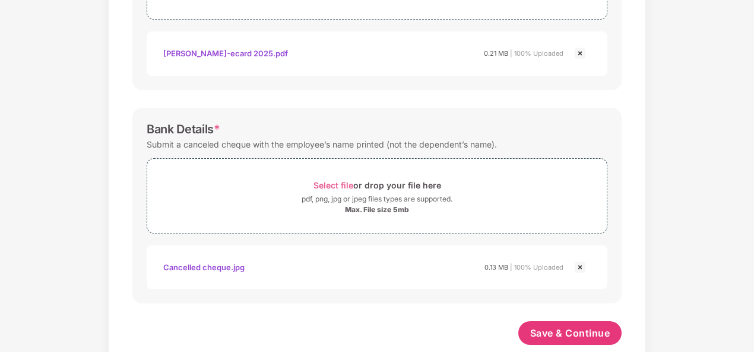
scroll to position [502, 0]
click at [209, 263] on div "Cancelled cheque.jpg" at bounding box center [203, 268] width 81 height 20
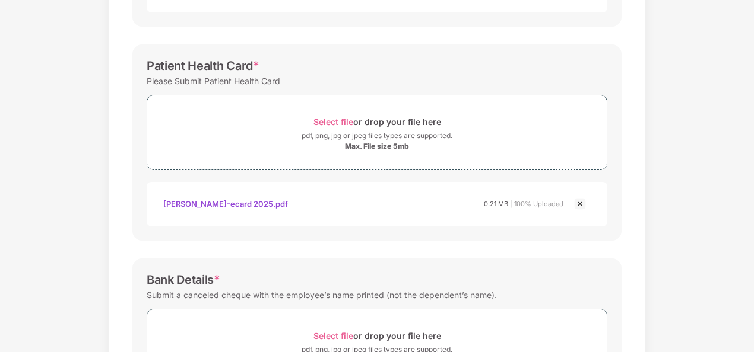
scroll to position [523, 0]
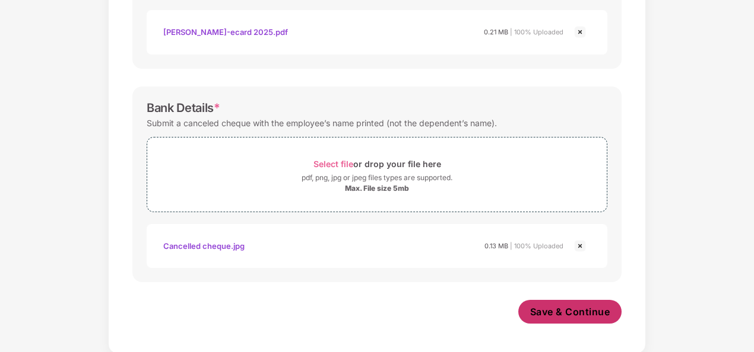
click at [567, 313] on span "Save & Continue" at bounding box center [570, 312] width 80 height 13
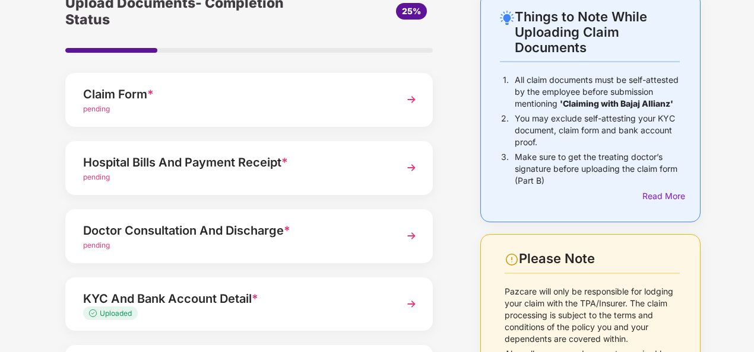
scroll to position [72, 0]
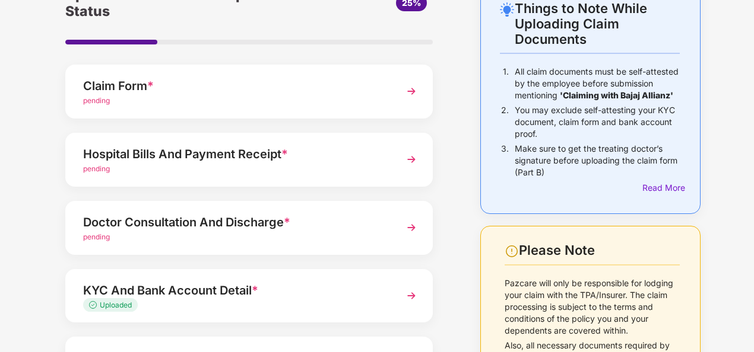
click at [414, 131] on div "Upload Documents- Completion Status 25% Claim Form * pending Hospital Bills And…" at bounding box center [248, 226] width 391 height 485
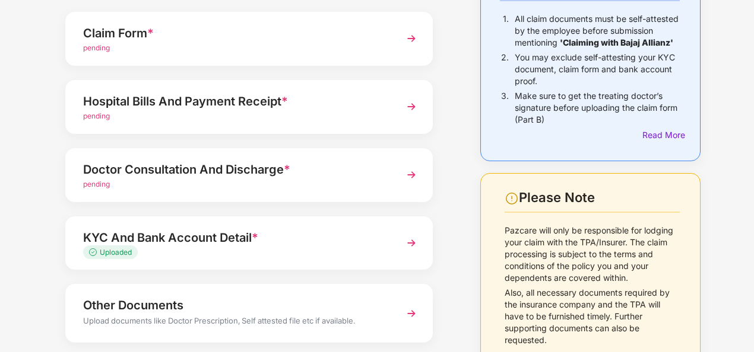
scroll to position [123, 0]
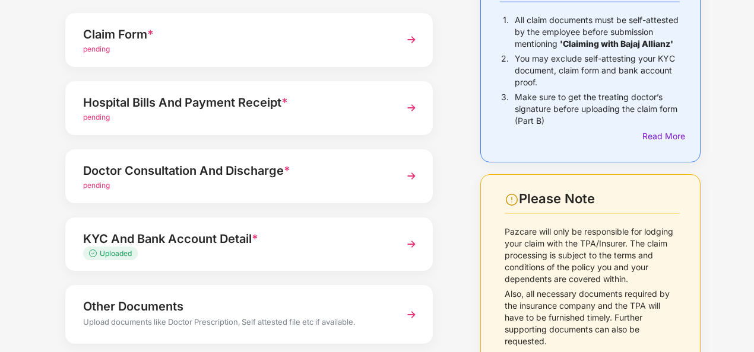
click at [405, 173] on img at bounding box center [411, 176] width 21 height 21
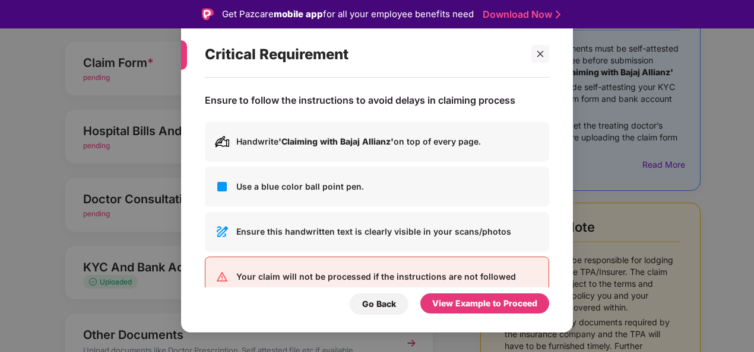
scroll to position [26, 0]
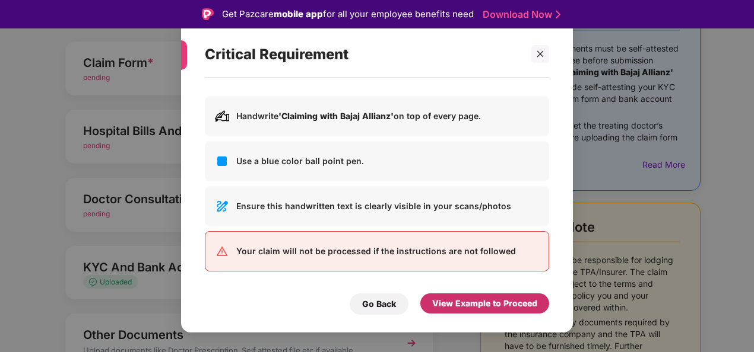
click at [468, 298] on div "View Example to Proceed" at bounding box center [484, 303] width 105 height 13
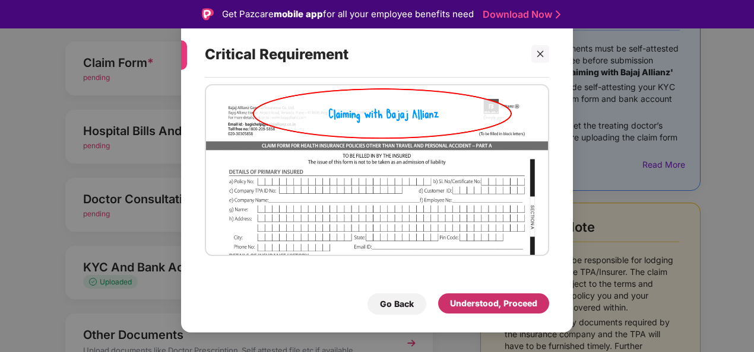
click at [468, 298] on div "Understood, Proceed" at bounding box center [493, 303] width 87 height 13
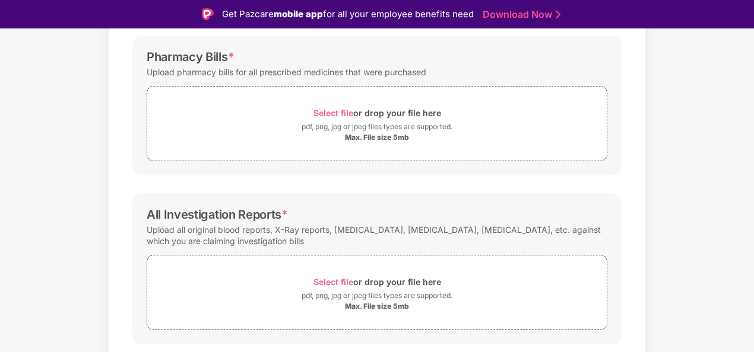
scroll to position [367, 0]
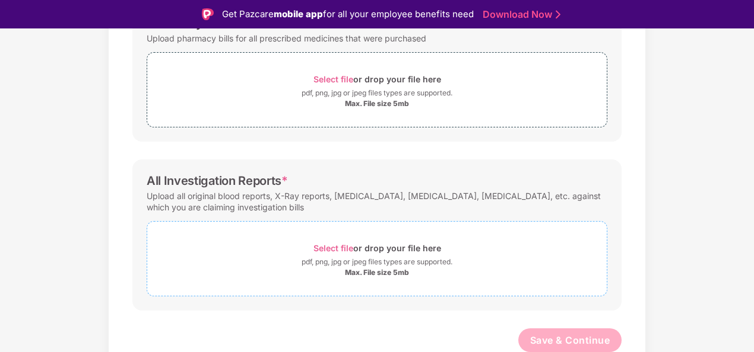
click at [335, 248] on span "Select file" at bounding box center [333, 248] width 40 height 10
click at [330, 246] on span "Select file" at bounding box center [333, 248] width 40 height 10
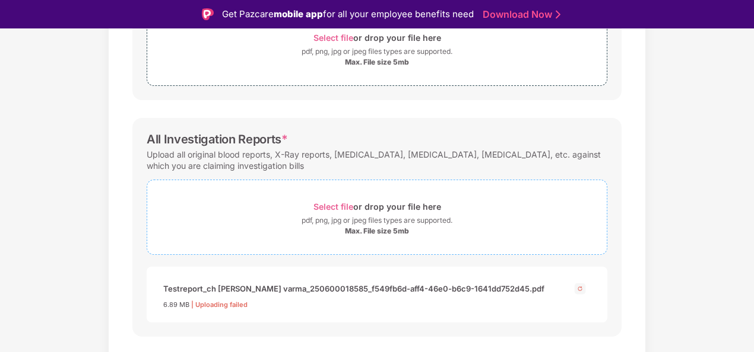
scroll to position [434, 0]
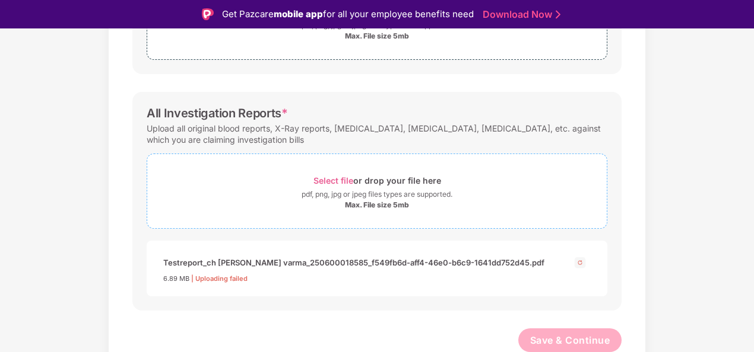
click at [335, 177] on span "Select file" at bounding box center [333, 181] width 40 height 10
click at [332, 176] on span "Select file" at bounding box center [333, 181] width 40 height 10
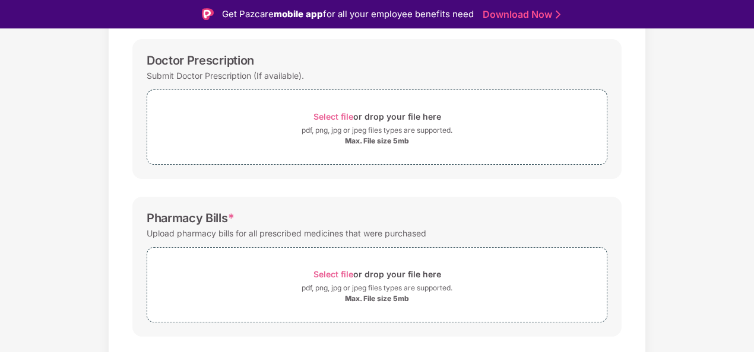
scroll to position [163, 0]
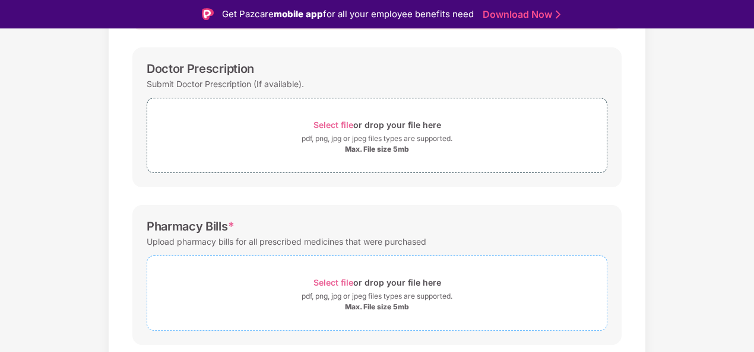
click at [330, 278] on span "Select file" at bounding box center [333, 283] width 40 height 10
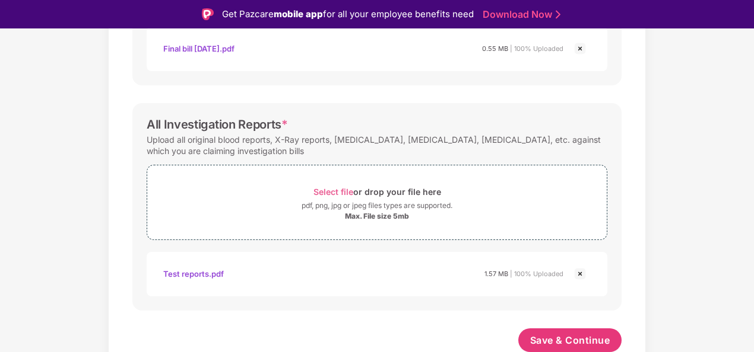
scroll to position [28, 0]
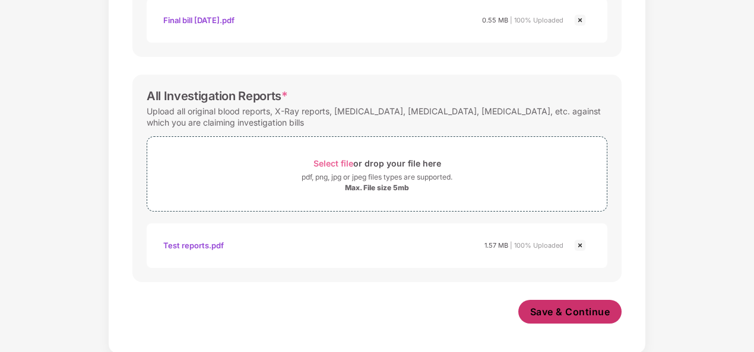
click at [548, 309] on span "Save & Continue" at bounding box center [570, 312] width 80 height 13
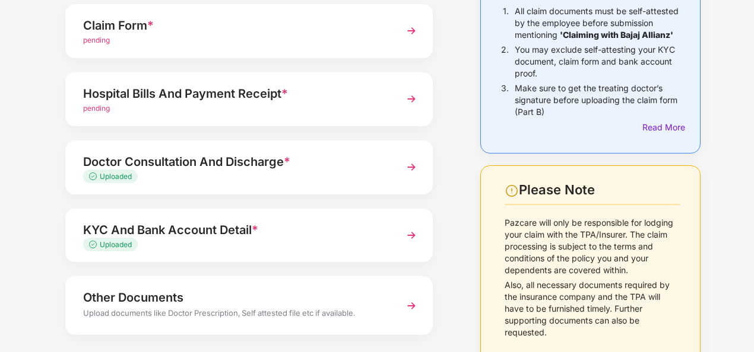
scroll to position [106, 0]
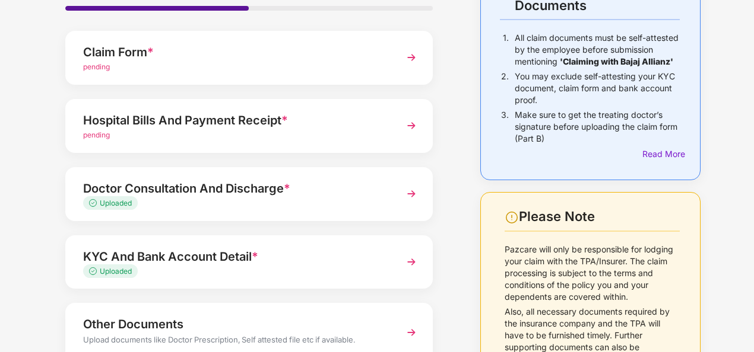
click at [404, 192] on img at bounding box center [411, 193] width 21 height 21
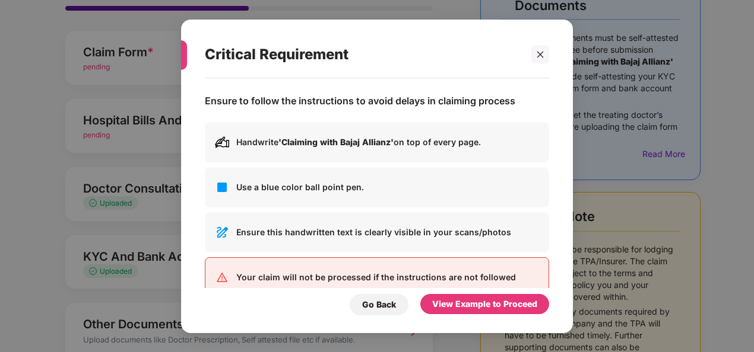
scroll to position [0, 0]
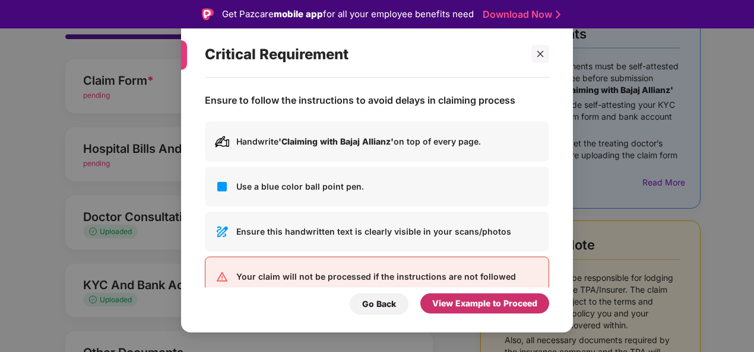
click at [471, 301] on div "View Example to Proceed" at bounding box center [484, 303] width 105 height 13
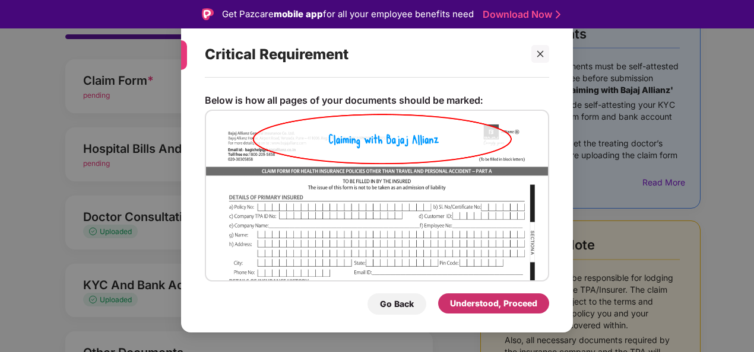
click at [471, 301] on div "Understood, Proceed" at bounding box center [493, 303] width 87 height 13
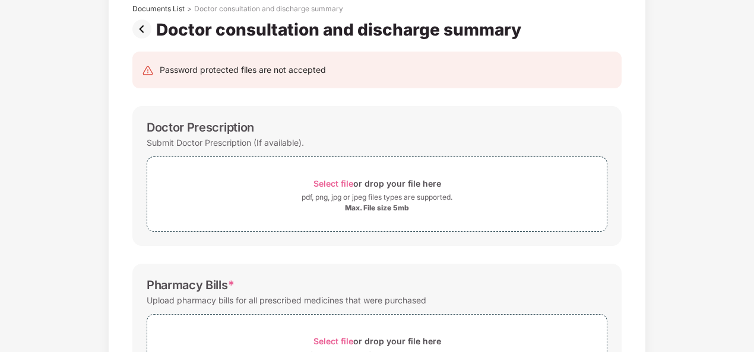
scroll to position [37, 0]
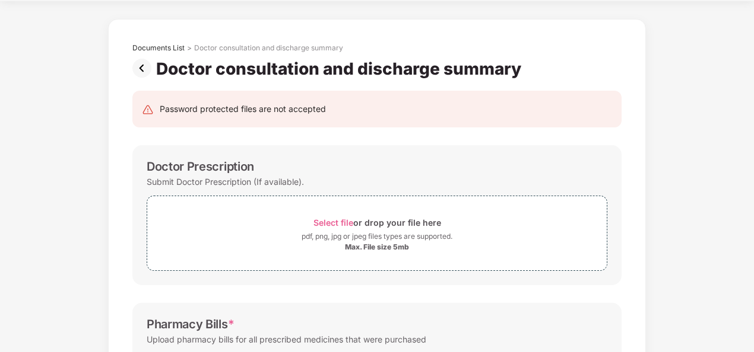
click at [141, 65] on img at bounding box center [144, 68] width 24 height 19
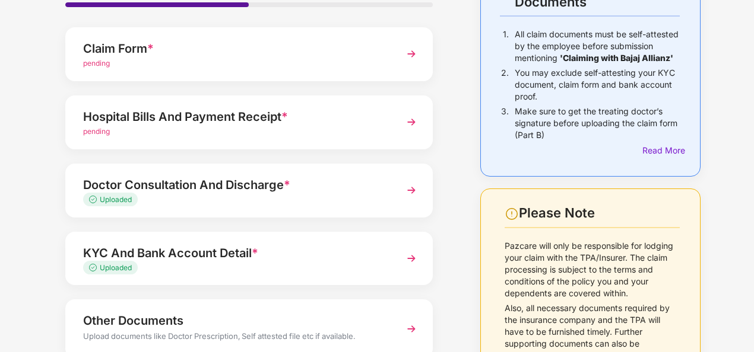
scroll to position [129, 0]
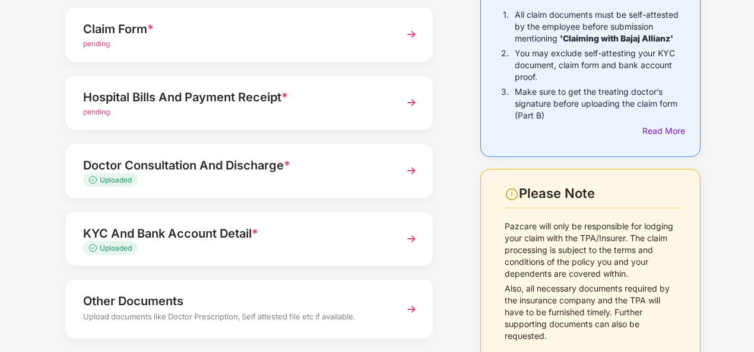
click at [408, 165] on img at bounding box center [411, 170] width 21 height 21
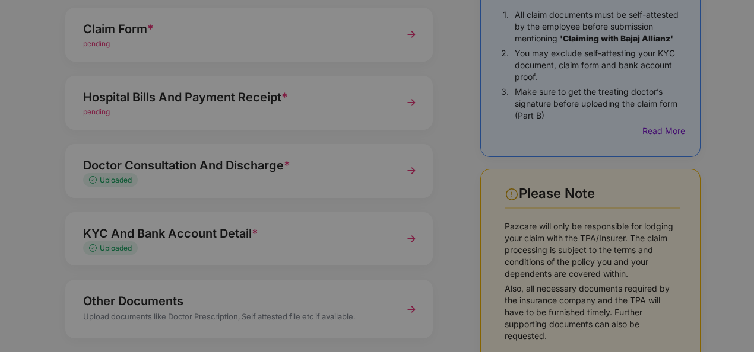
scroll to position [0, 0]
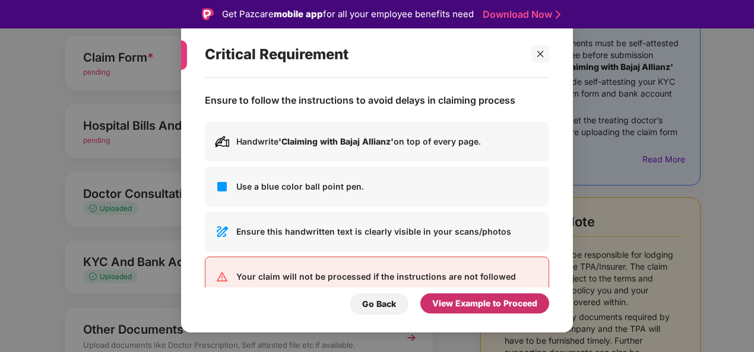
click at [470, 304] on div "View Example to Proceed" at bounding box center [484, 303] width 105 height 13
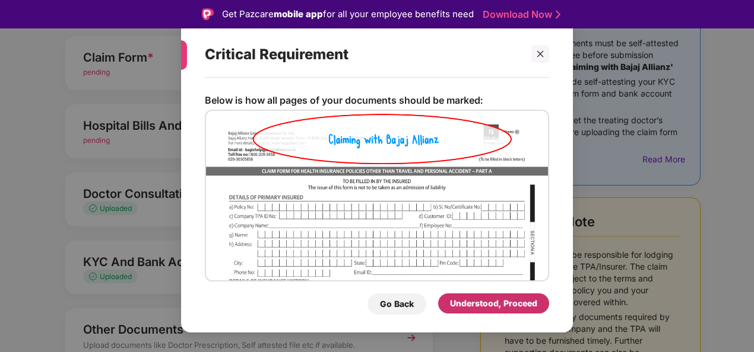
click at [470, 304] on div "Understood, Proceed" at bounding box center [493, 303] width 87 height 13
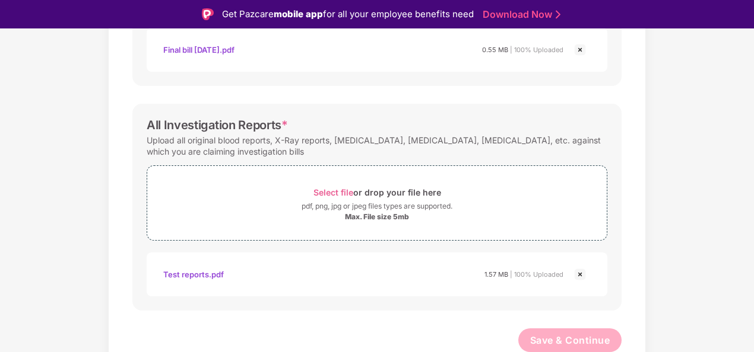
scroll to position [28, 0]
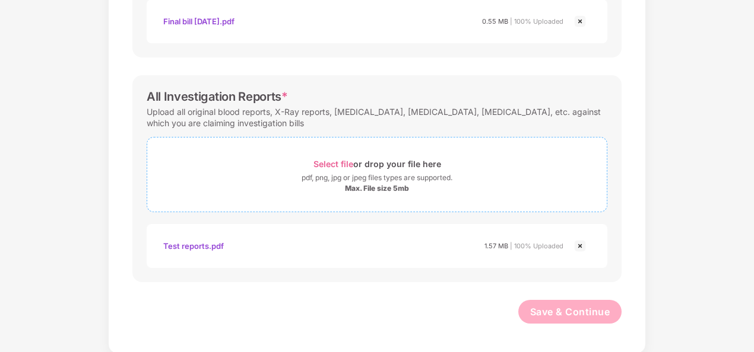
click at [324, 161] on span "Select file" at bounding box center [333, 164] width 40 height 10
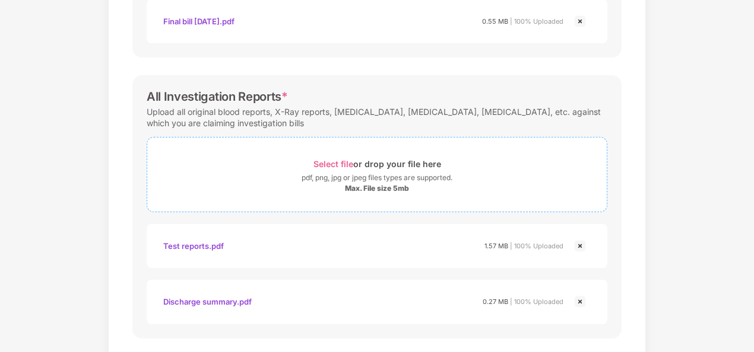
scroll to position [535, 0]
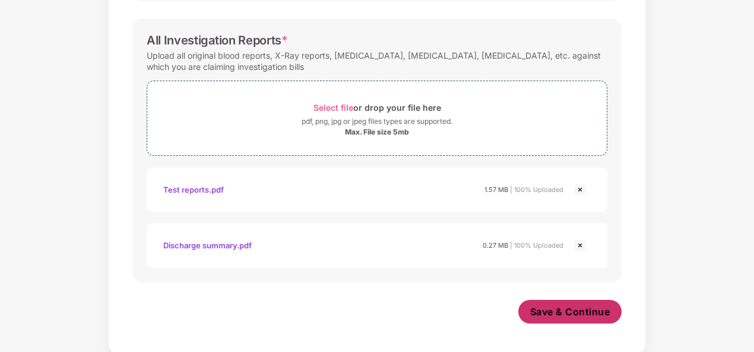
click at [561, 306] on span "Save & Continue" at bounding box center [570, 312] width 80 height 13
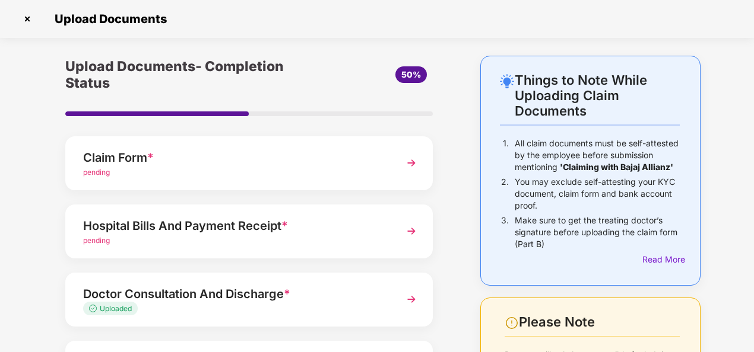
click at [412, 228] on img at bounding box center [411, 231] width 21 height 21
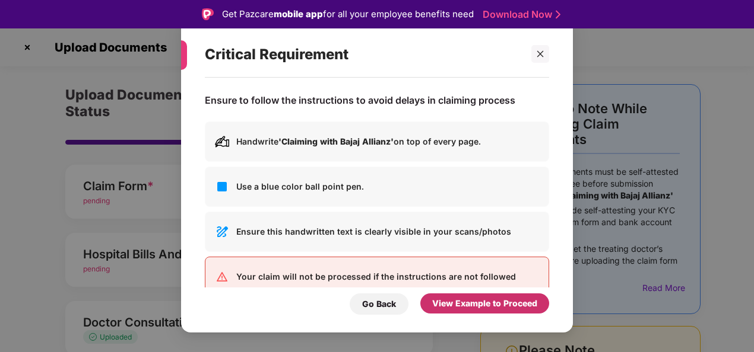
click at [456, 307] on div "View Example to Proceed" at bounding box center [484, 303] width 105 height 13
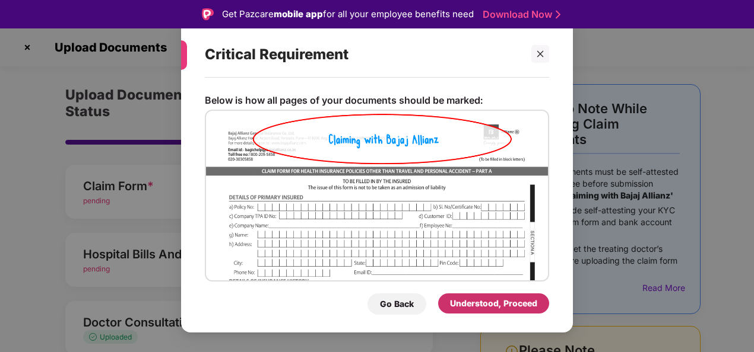
click at [456, 307] on div "Understood, Proceed" at bounding box center [493, 303] width 87 height 13
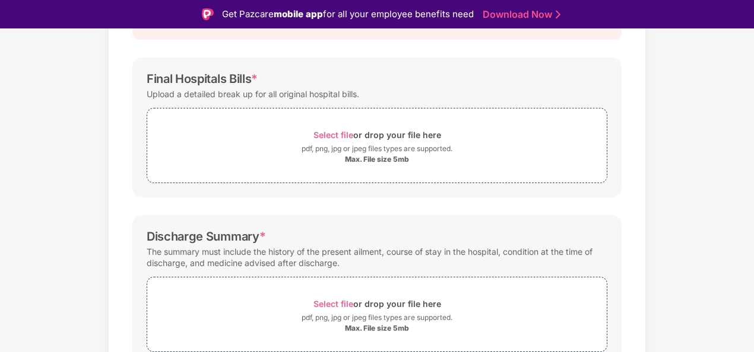
scroll to position [152, 0]
click at [320, 131] on span "Select file" at bounding box center [333, 136] width 40 height 10
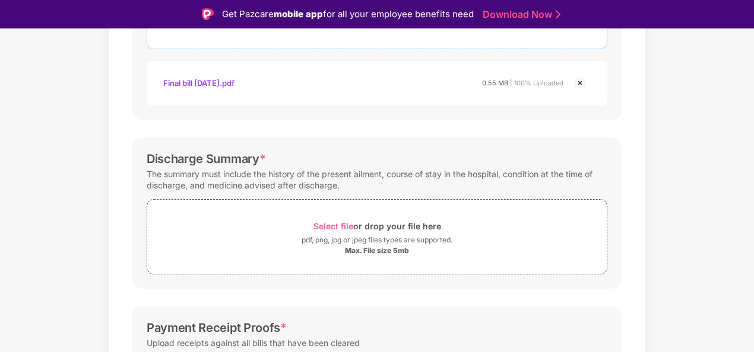
scroll to position [288, 0]
click at [325, 221] on span "Select file" at bounding box center [333, 226] width 40 height 10
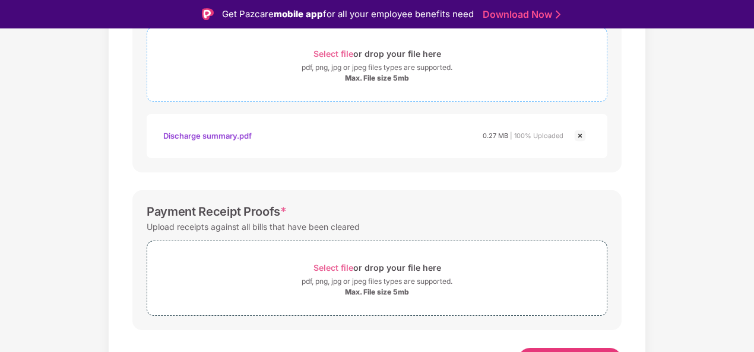
scroll to position [479, 0]
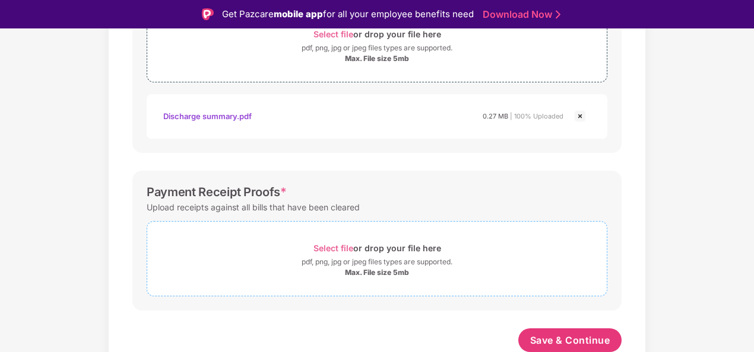
click at [337, 246] on span "Select file" at bounding box center [333, 248] width 40 height 10
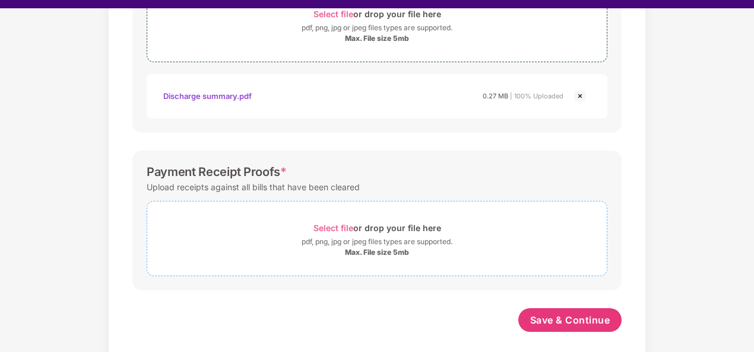
scroll to position [21, 0]
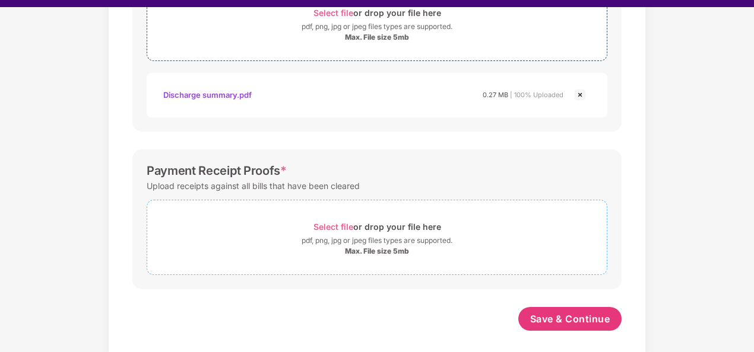
click at [332, 225] on span "Select file" at bounding box center [333, 227] width 40 height 10
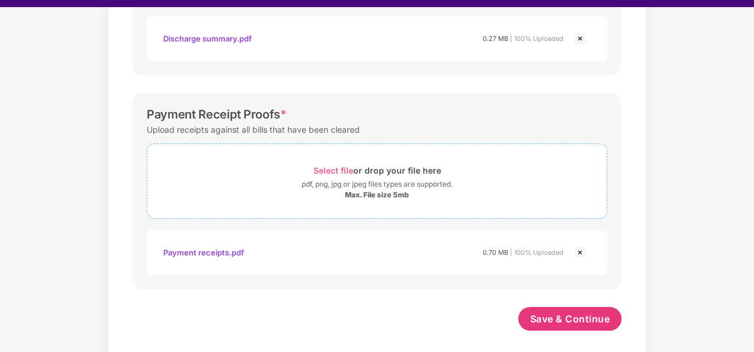
scroll to position [536, 0]
click at [340, 167] on span "Select file" at bounding box center [333, 171] width 40 height 10
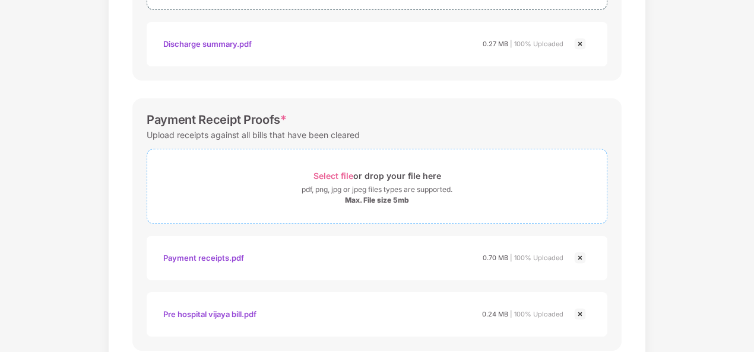
scroll to position [592, 0]
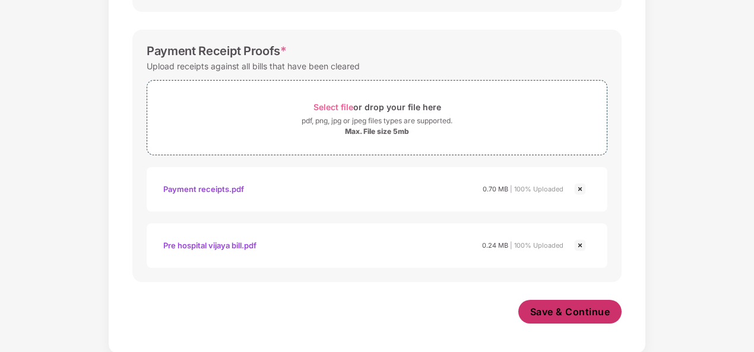
click at [554, 307] on span "Save & Continue" at bounding box center [570, 312] width 80 height 13
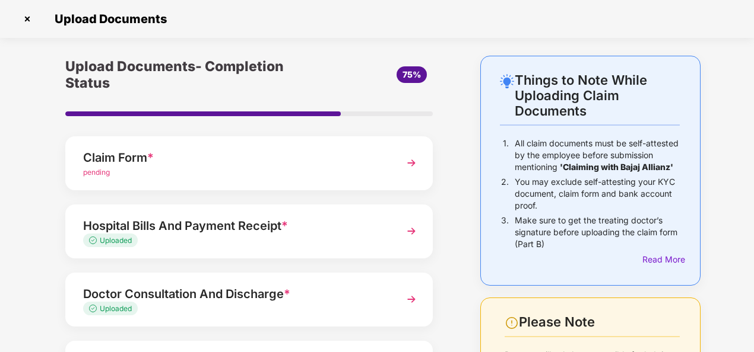
click at [415, 166] on img at bounding box center [411, 162] width 21 height 21
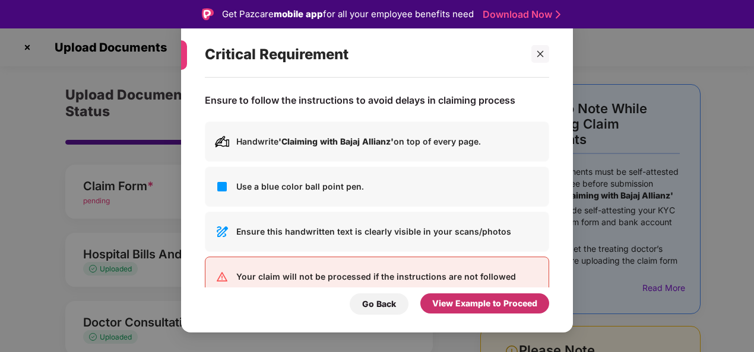
click at [477, 300] on div "View Example to Proceed" at bounding box center [484, 303] width 105 height 13
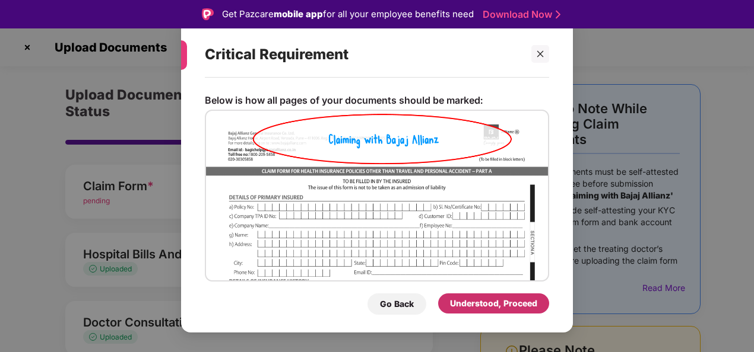
click at [477, 300] on div "Understood, Proceed" at bounding box center [493, 303] width 87 height 13
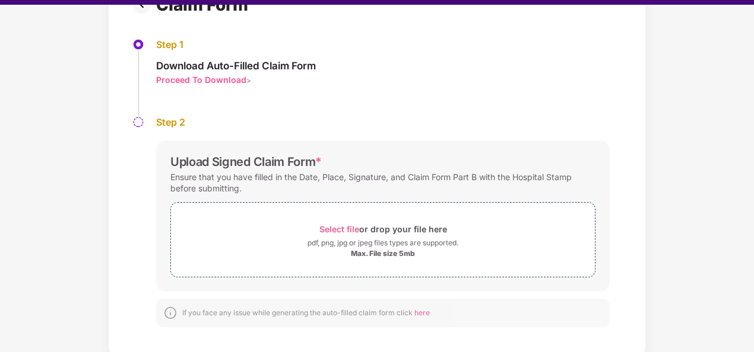
scroll to position [28, 0]
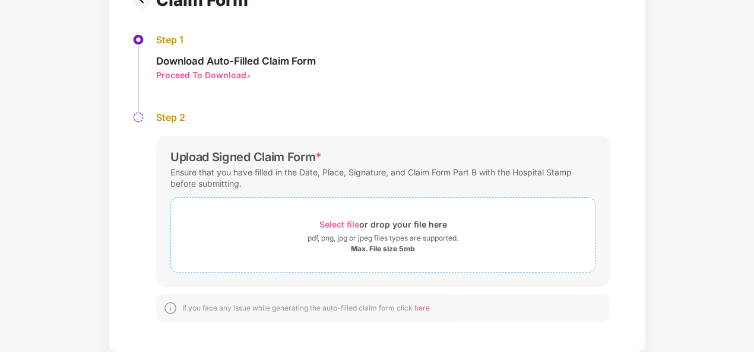
click at [333, 221] on span "Select file" at bounding box center [339, 225] width 40 height 10
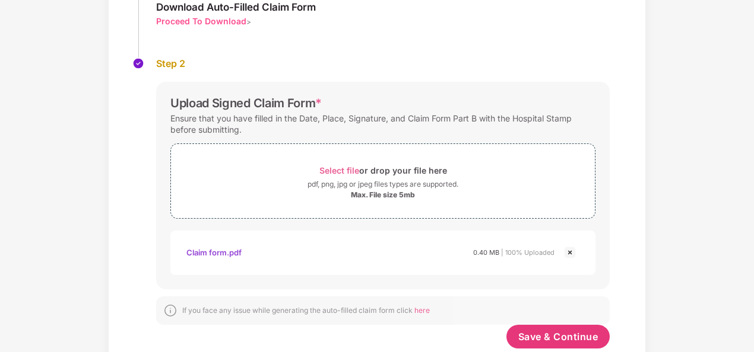
scroll to position [191, 0]
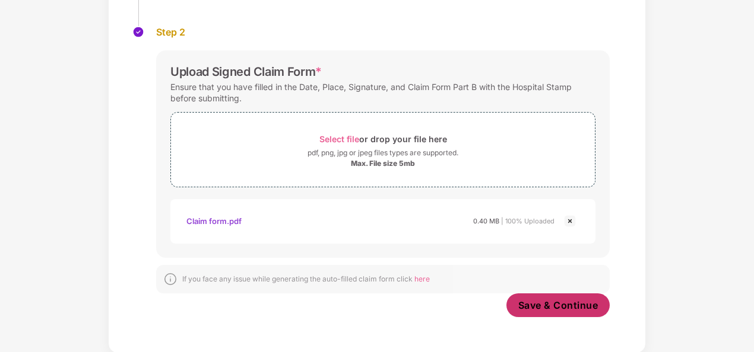
click at [542, 300] on span "Save & Continue" at bounding box center [558, 305] width 80 height 13
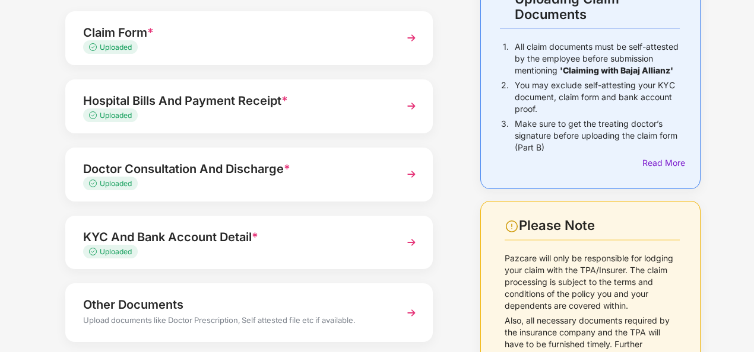
scroll to position [160, 0]
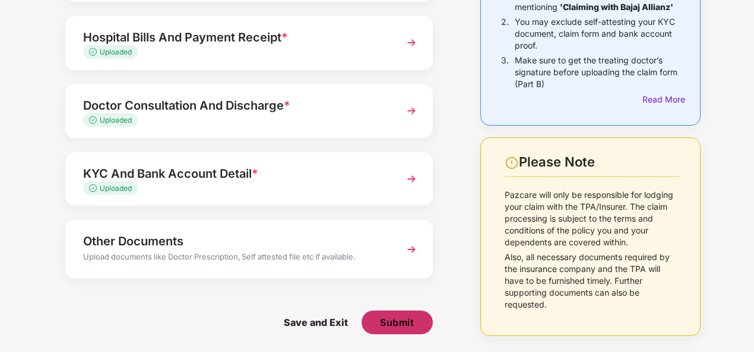
click at [389, 327] on span "Submit" at bounding box center [397, 322] width 34 height 13
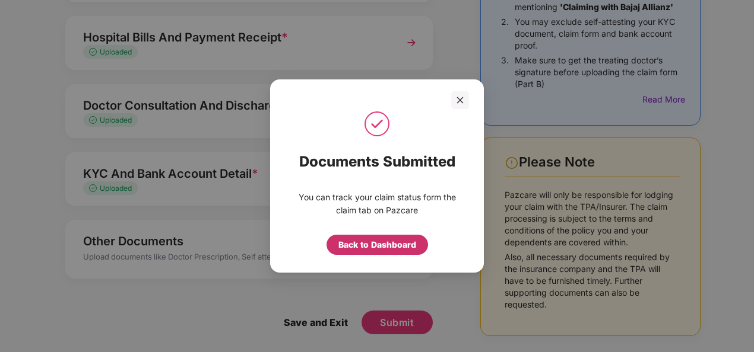
click at [374, 245] on div "Back to Dashboard" at bounding box center [377, 245] width 78 height 13
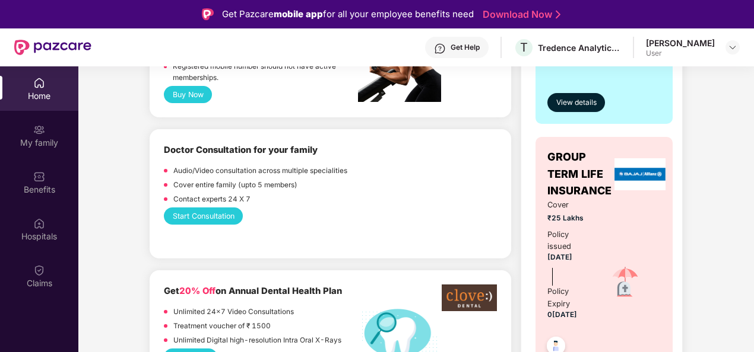
scroll to position [421, 0]
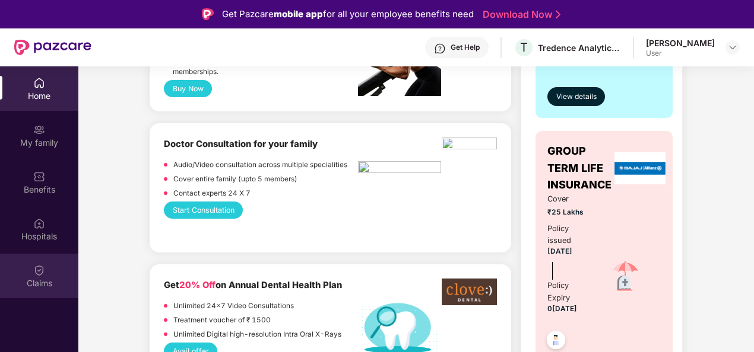
click at [46, 272] on div "Claims" at bounding box center [39, 276] width 78 height 45
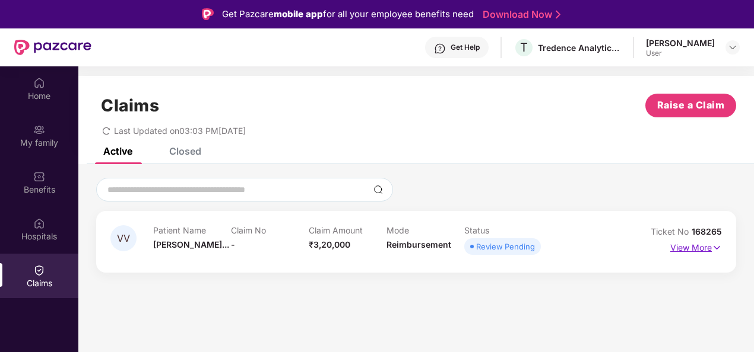
click at [711, 246] on p "View More" at bounding box center [696, 247] width 52 height 16
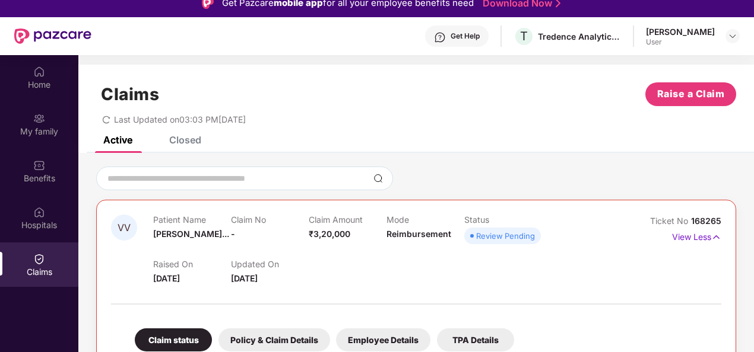
scroll to position [2, 0]
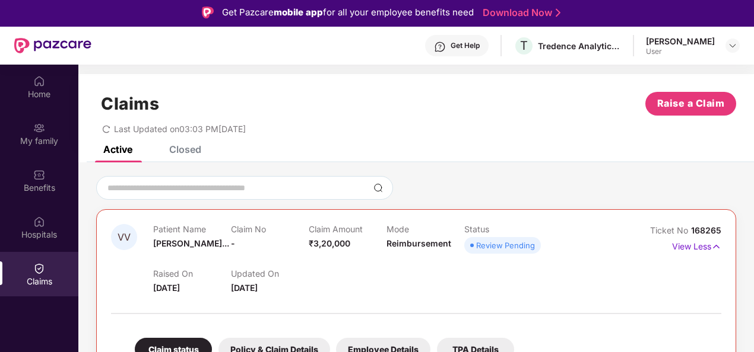
click at [189, 154] on div "Closed" at bounding box center [185, 150] width 32 height 12
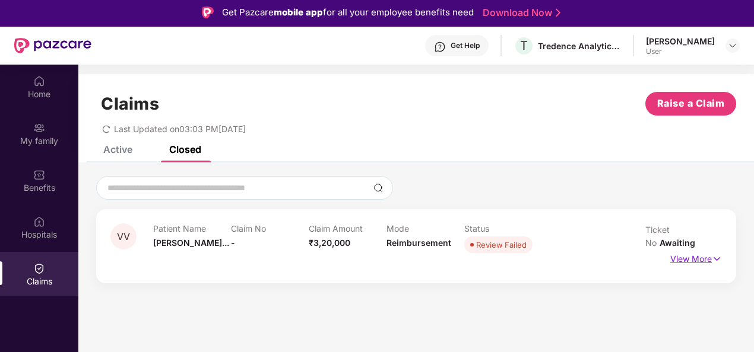
click at [713, 253] on img at bounding box center [716, 259] width 10 height 13
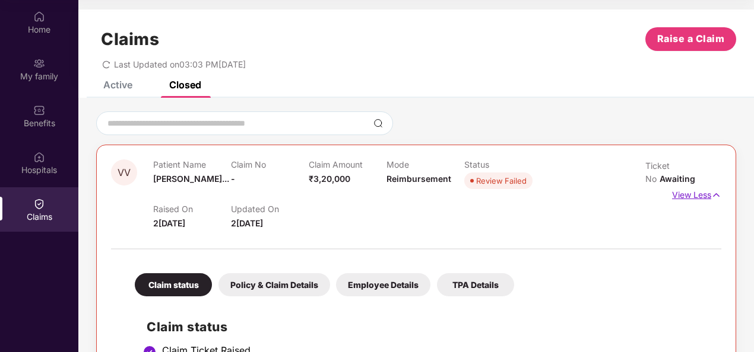
scroll to position [0, 0]
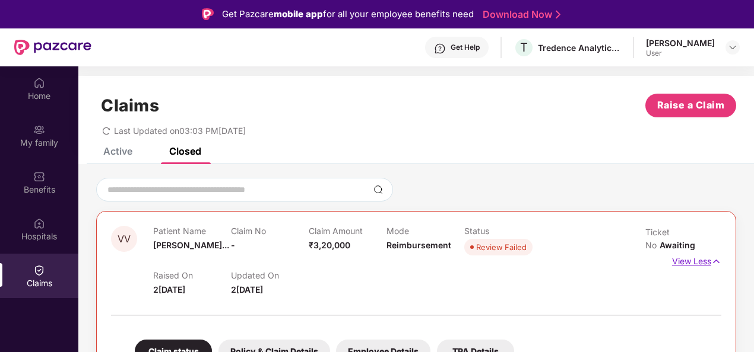
click at [698, 252] on p "View Less" at bounding box center [696, 260] width 49 height 16
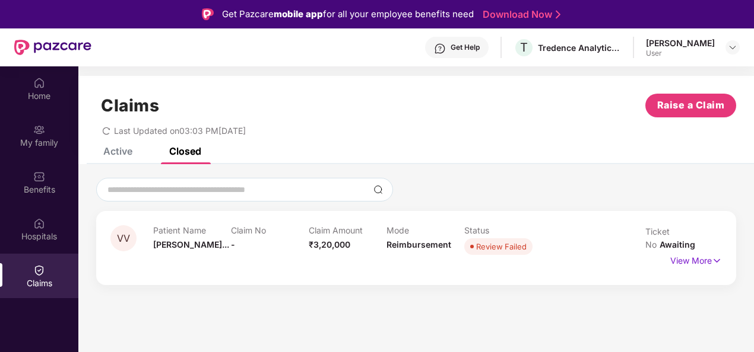
click at [116, 152] on div "Active" at bounding box center [117, 151] width 29 height 12
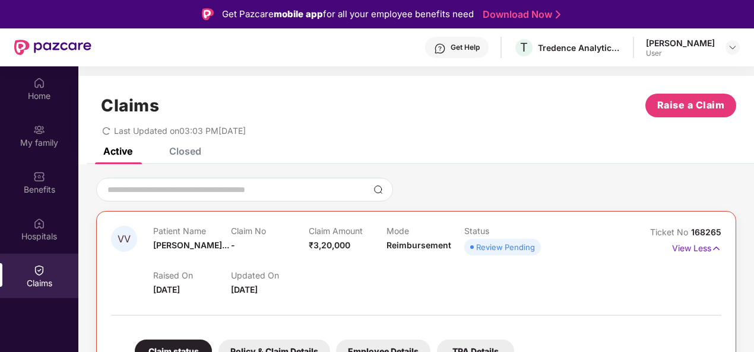
click at [178, 152] on div "Closed" at bounding box center [185, 151] width 32 height 12
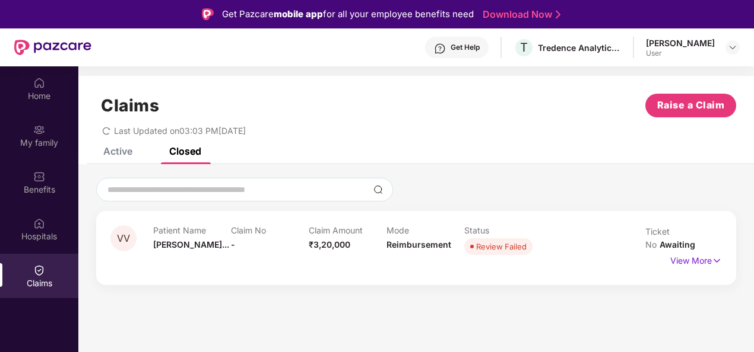
click at [104, 131] on icon "redo" at bounding box center [106, 131] width 8 height 8
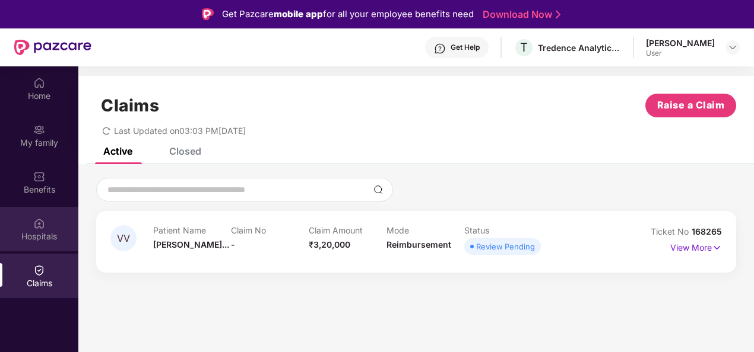
click at [32, 221] on div "Hospitals" at bounding box center [39, 229] width 78 height 45
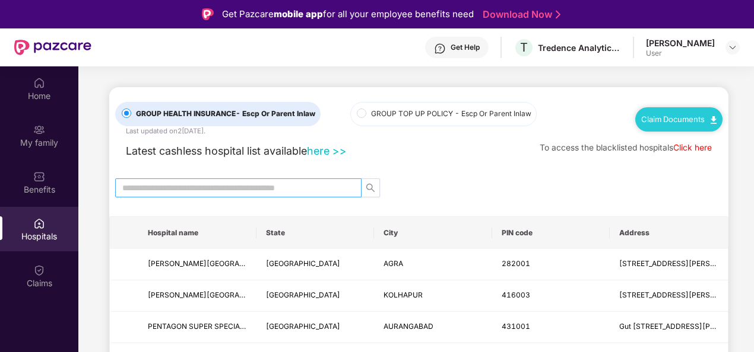
click at [185, 185] on input "text" at bounding box center [233, 188] width 223 height 13
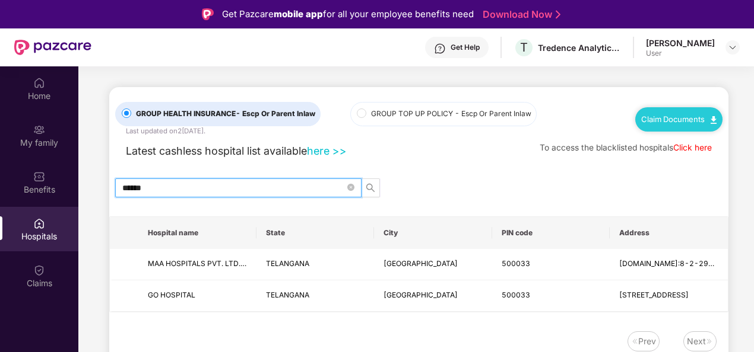
type input "******"
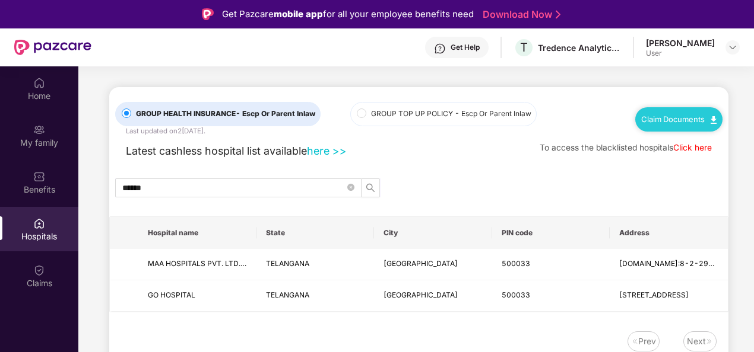
click at [681, 145] on link "Click here" at bounding box center [692, 147] width 39 height 9
click at [30, 267] on div "Claims" at bounding box center [39, 276] width 78 height 45
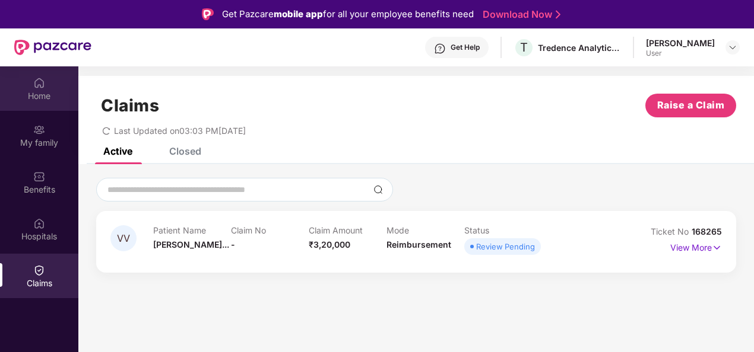
click at [37, 88] on img at bounding box center [39, 83] width 12 height 12
